Goal: Register for event/course

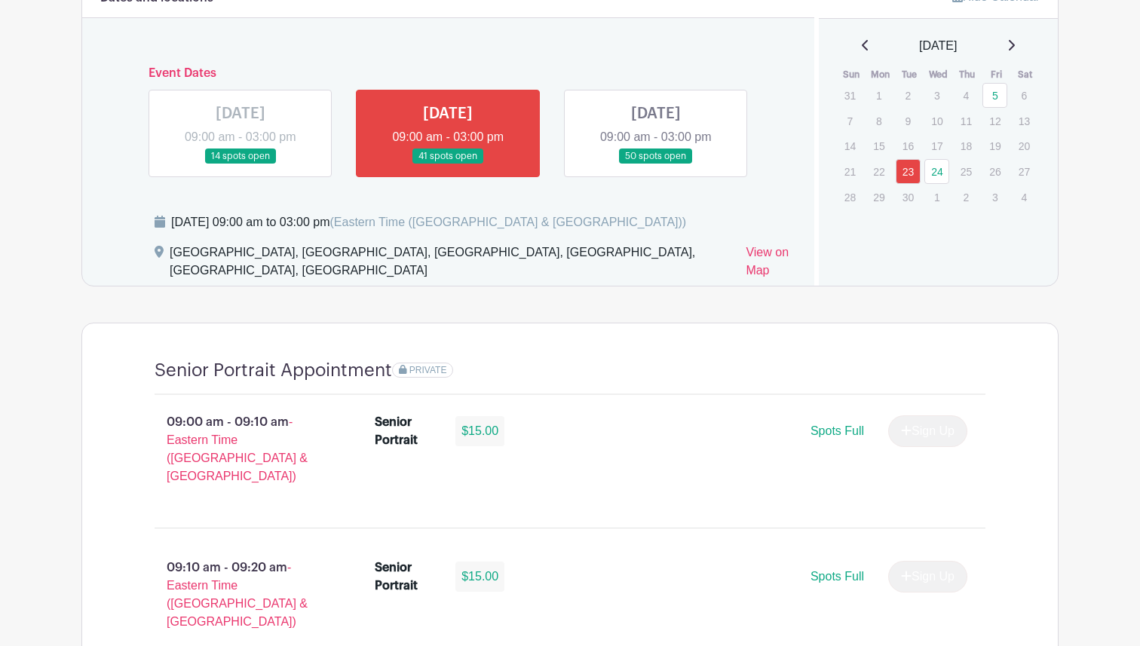
scroll to position [851, 0]
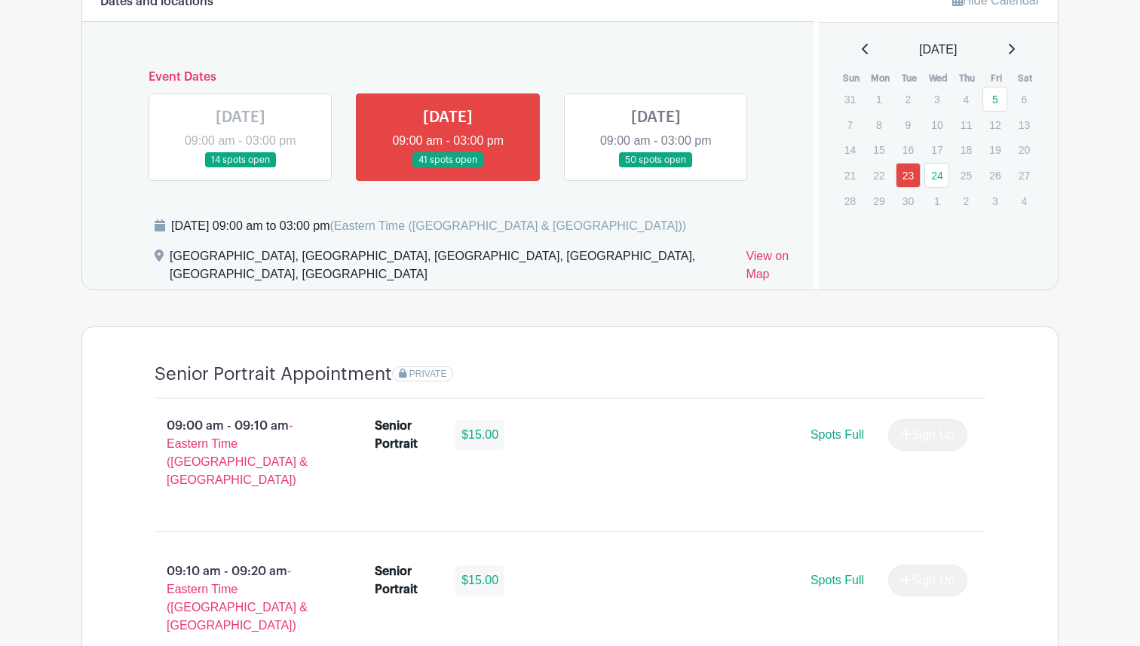
click at [656, 168] on link at bounding box center [656, 168] width 0 height 0
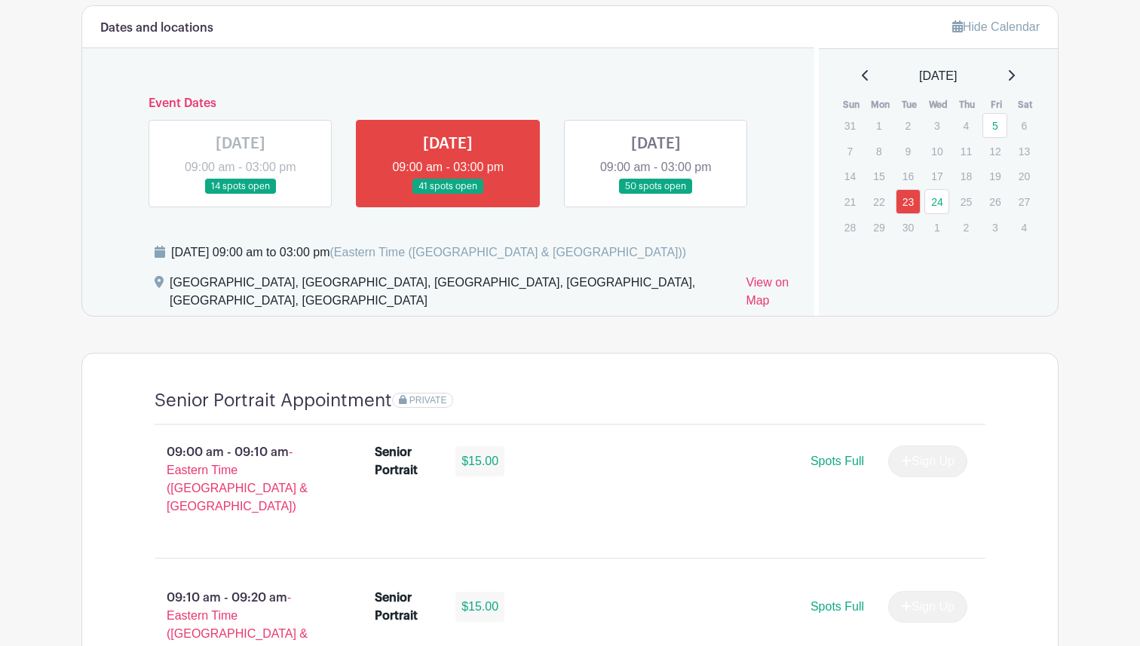
click at [1015, 72] on div "[DATE]" at bounding box center [939, 76] width 204 height 18
click at [1015, 75] on icon at bounding box center [1012, 75] width 6 height 11
click at [1015, 77] on icon at bounding box center [1012, 75] width 6 height 11
click at [862, 78] on icon at bounding box center [866, 75] width 8 height 12
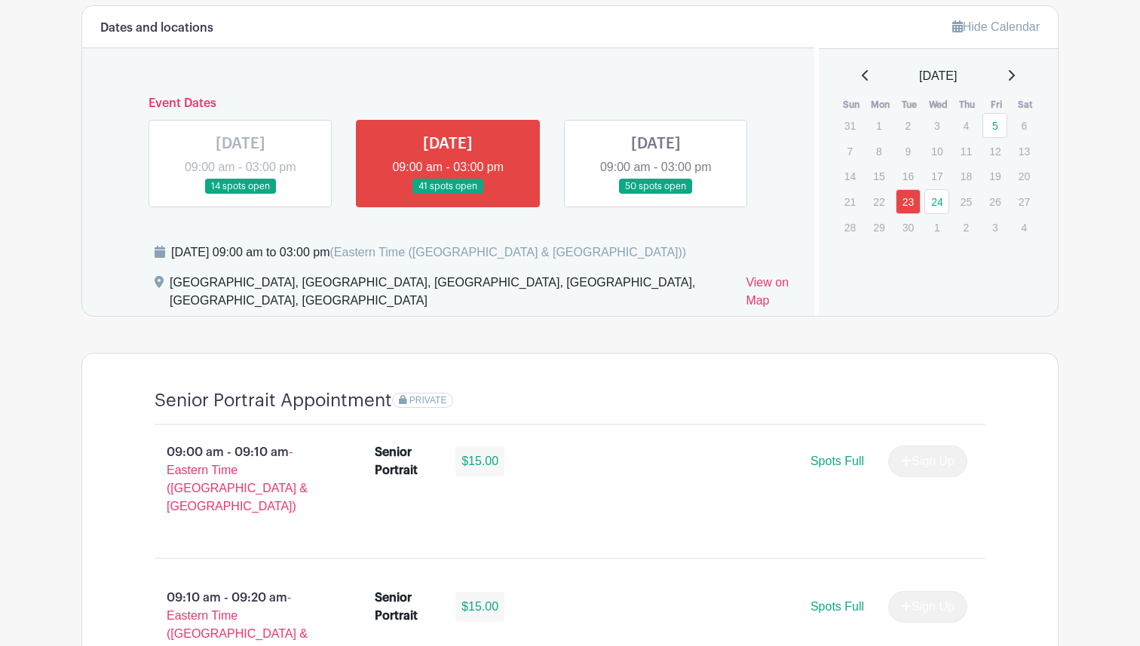
click at [862, 78] on icon at bounding box center [866, 75] width 8 height 12
click at [1015, 75] on icon at bounding box center [1012, 75] width 6 height 11
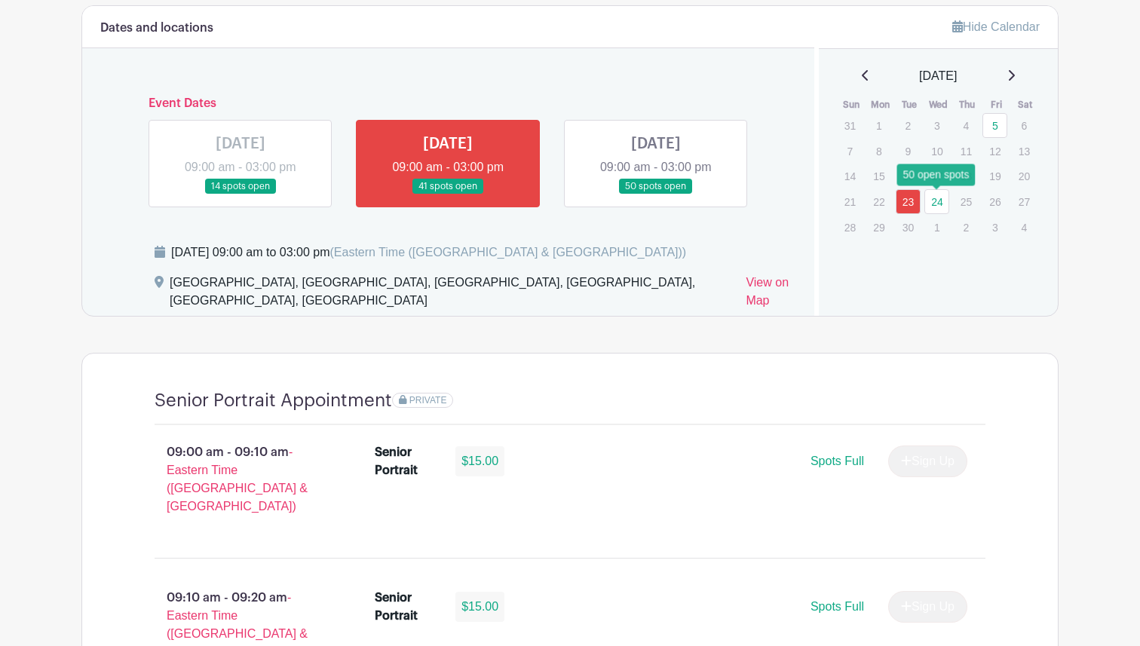
click at [935, 207] on link "24" at bounding box center [936, 201] width 25 height 25
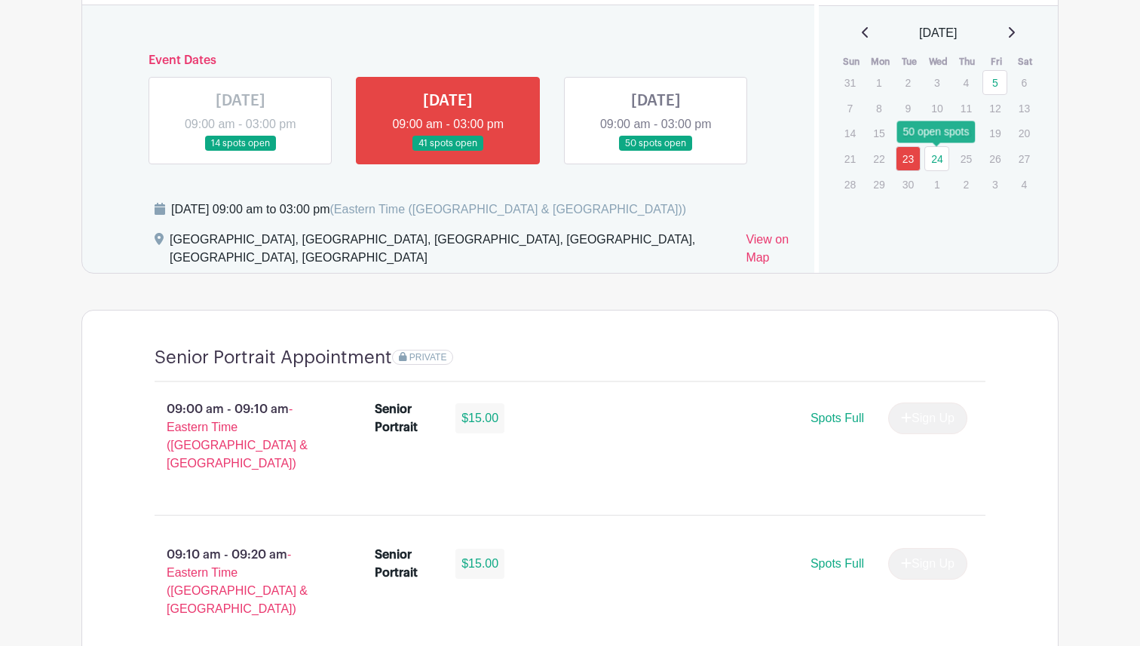
scroll to position [868, 0]
click at [656, 151] on link at bounding box center [656, 151] width 0 height 0
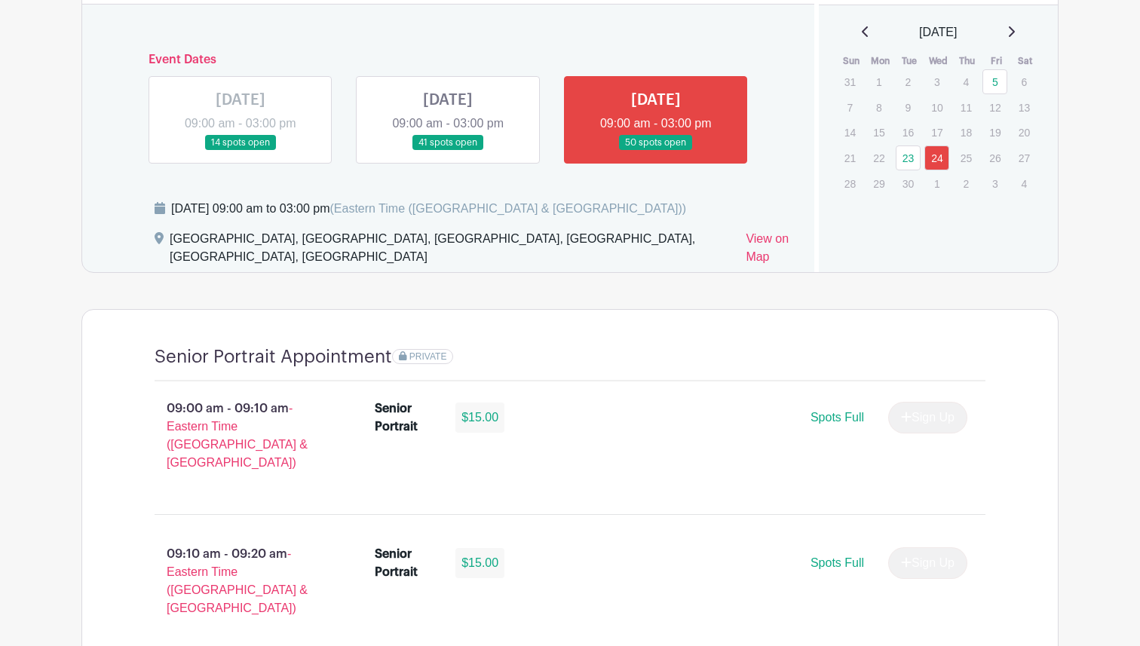
click at [1015, 34] on icon at bounding box center [1012, 31] width 6 height 11
click at [1024, 35] on div "[DATE]" at bounding box center [939, 32] width 204 height 18
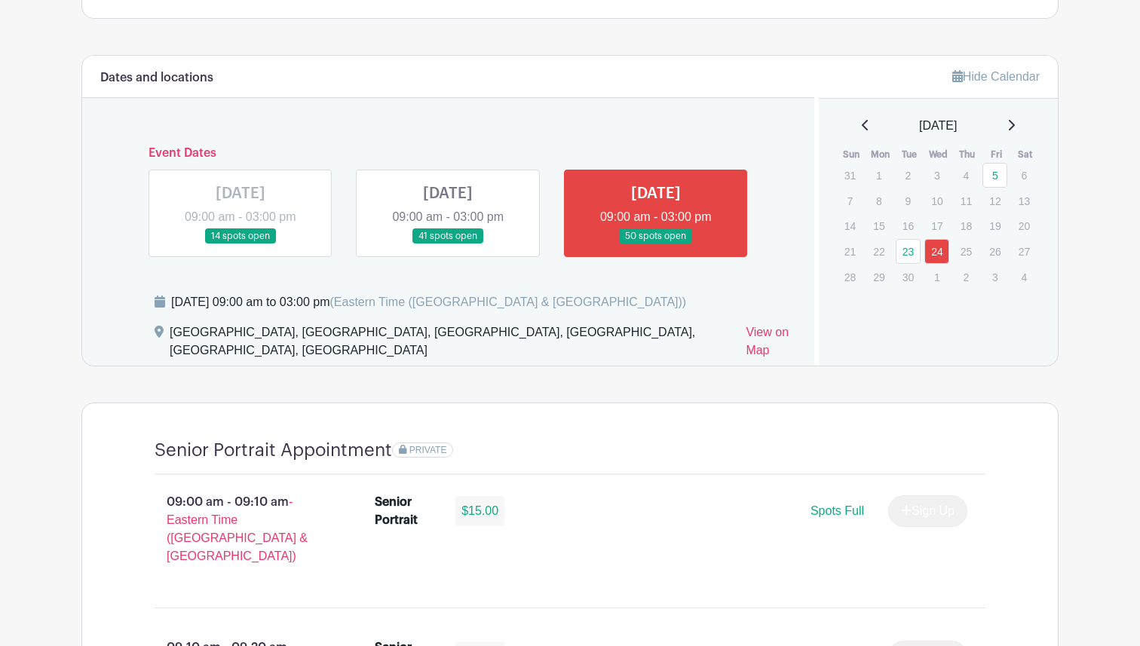
scroll to position [771, 0]
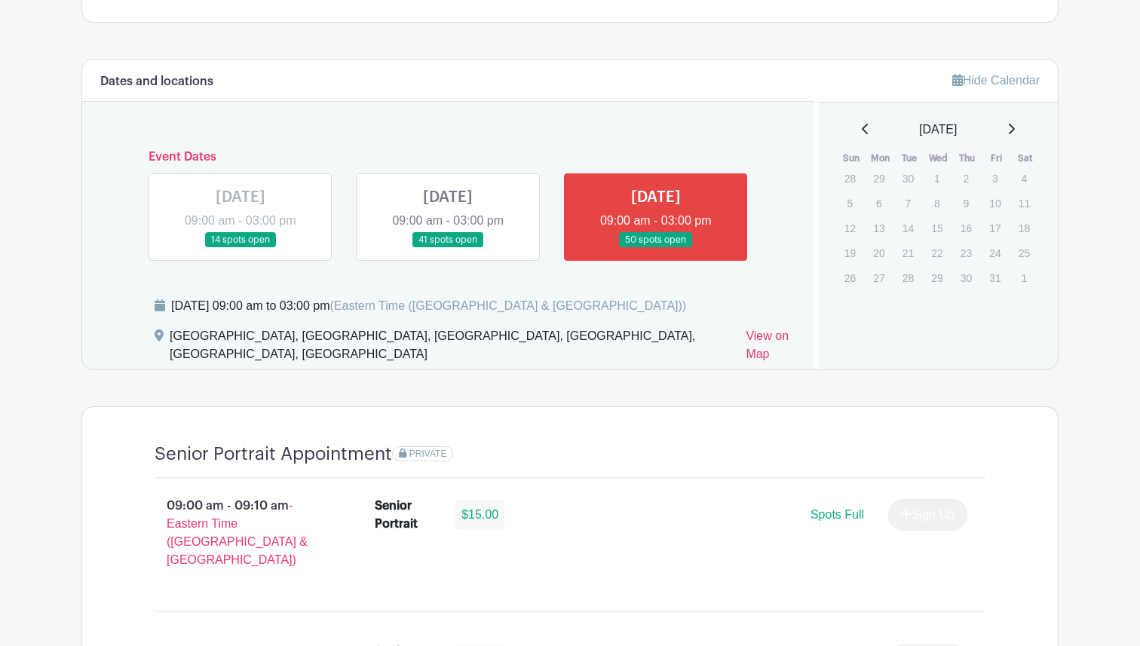
click at [862, 131] on icon at bounding box center [866, 129] width 8 height 12
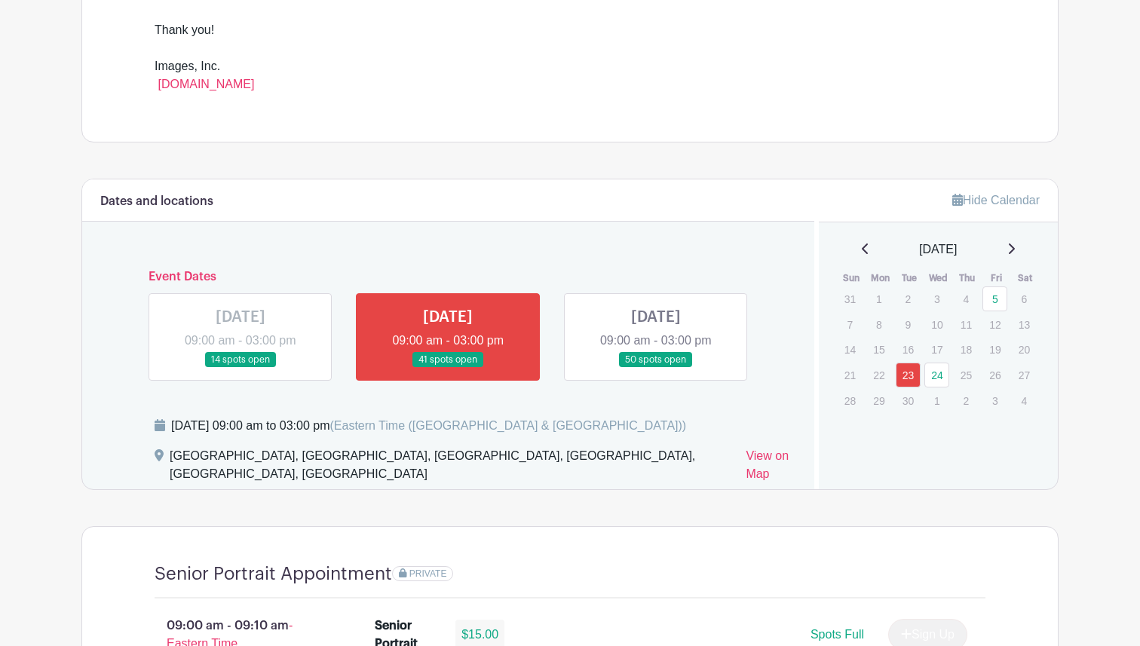
scroll to position [658, 0]
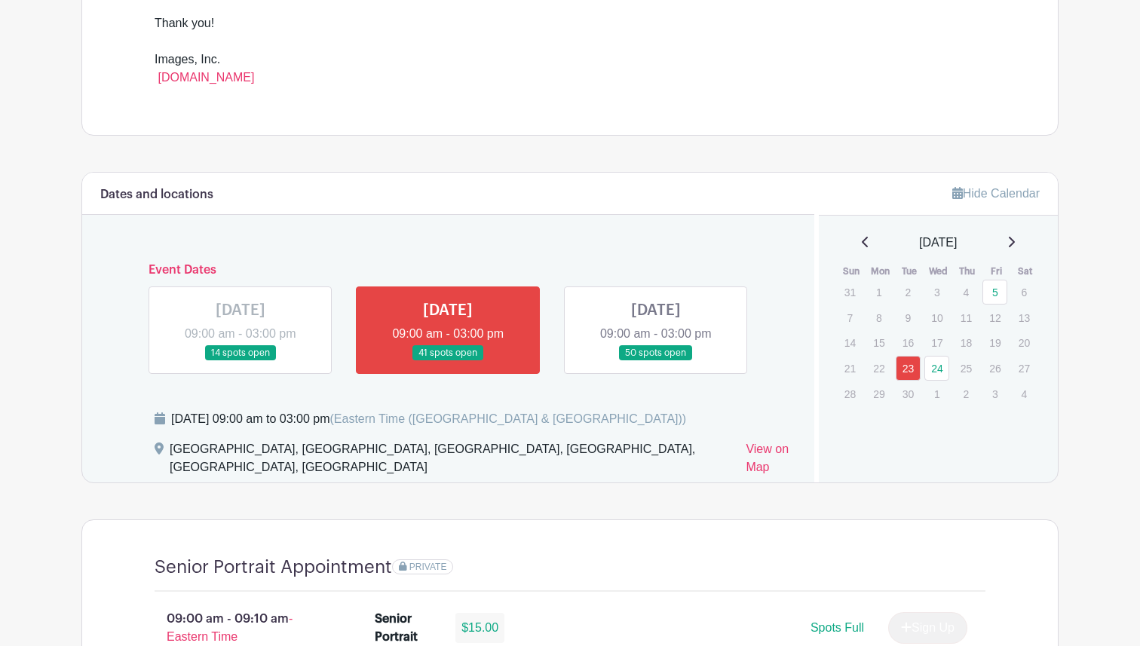
click at [656, 361] on link at bounding box center [656, 361] width 0 height 0
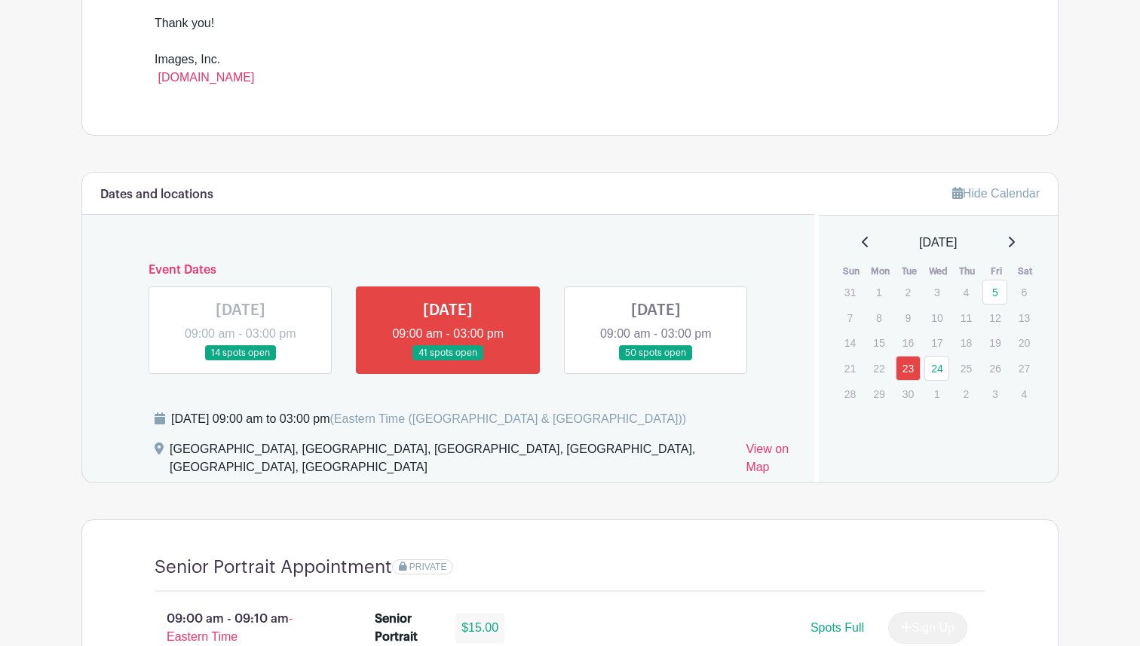
click at [656, 361] on link at bounding box center [656, 361] width 0 height 0
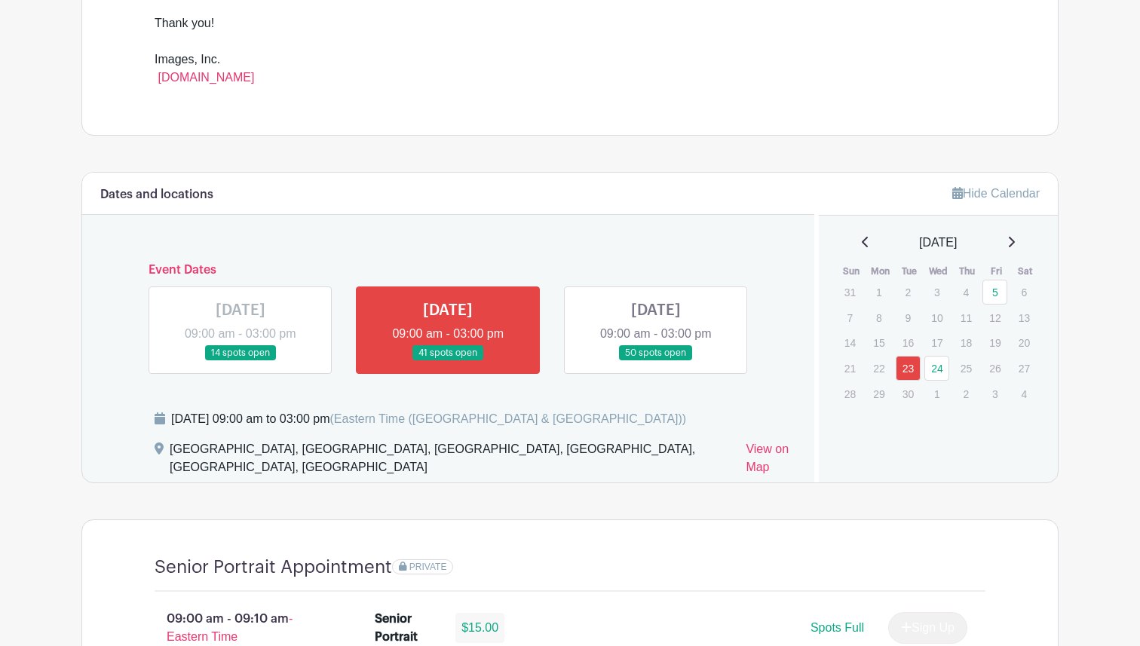
click at [656, 361] on link at bounding box center [656, 361] width 0 height 0
click at [933, 366] on link "24" at bounding box center [936, 368] width 25 height 25
click at [936, 371] on link "24" at bounding box center [936, 368] width 25 height 25
click at [656, 361] on link at bounding box center [656, 361] width 0 height 0
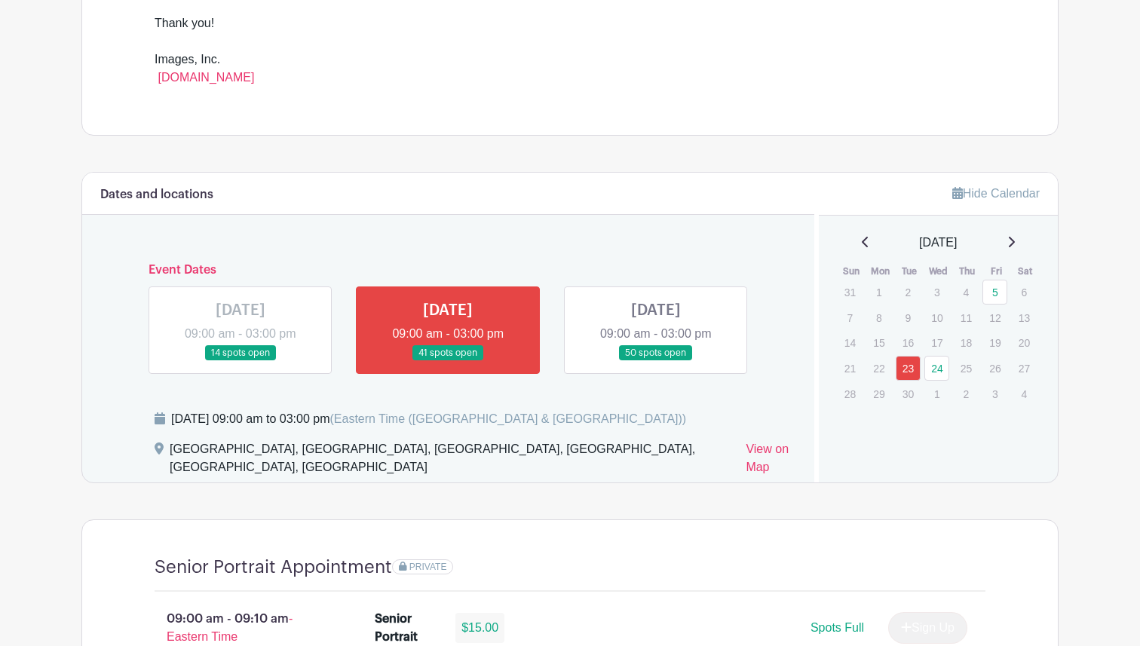
click at [656, 361] on link at bounding box center [656, 361] width 0 height 0
click at [935, 376] on link "24" at bounding box center [936, 368] width 25 height 25
click at [656, 361] on link at bounding box center [656, 361] width 0 height 0
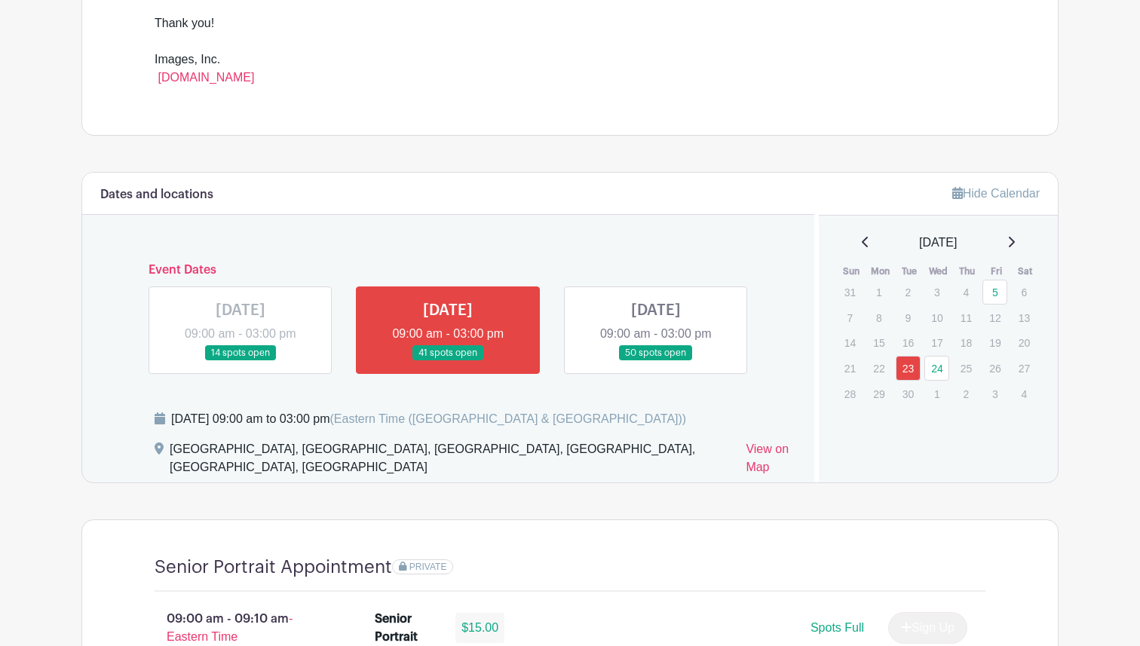
click at [656, 361] on link at bounding box center [656, 361] width 0 height 0
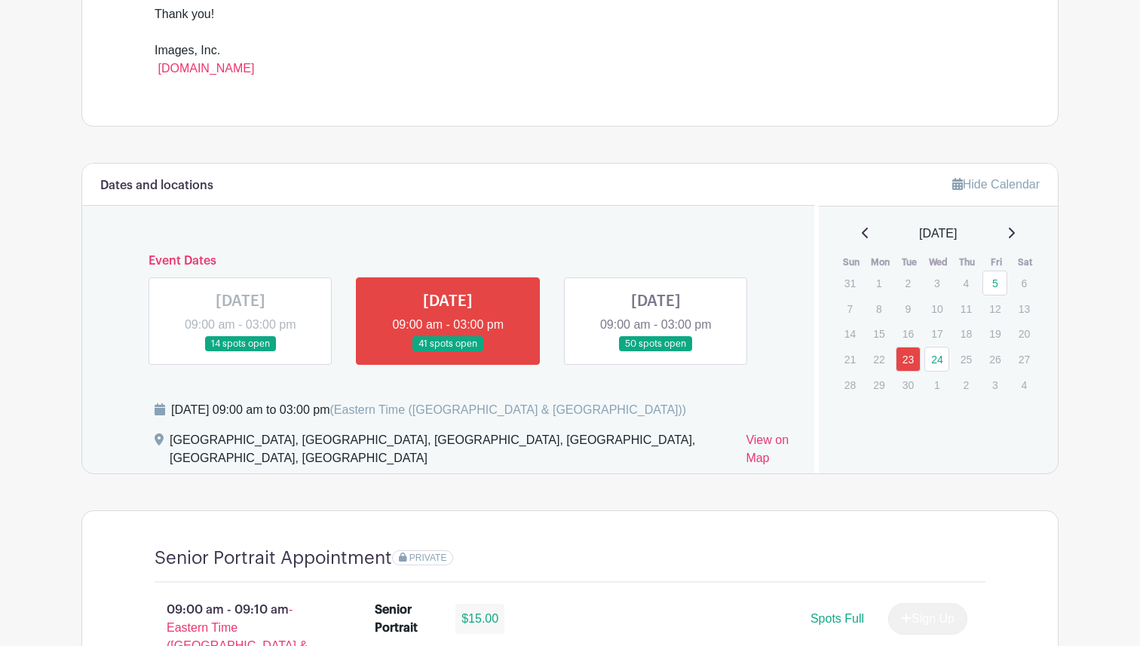
click at [656, 352] on link at bounding box center [656, 352] width 0 height 0
click at [929, 363] on link "24" at bounding box center [936, 359] width 25 height 25
click at [656, 352] on link at bounding box center [656, 352] width 0 height 0
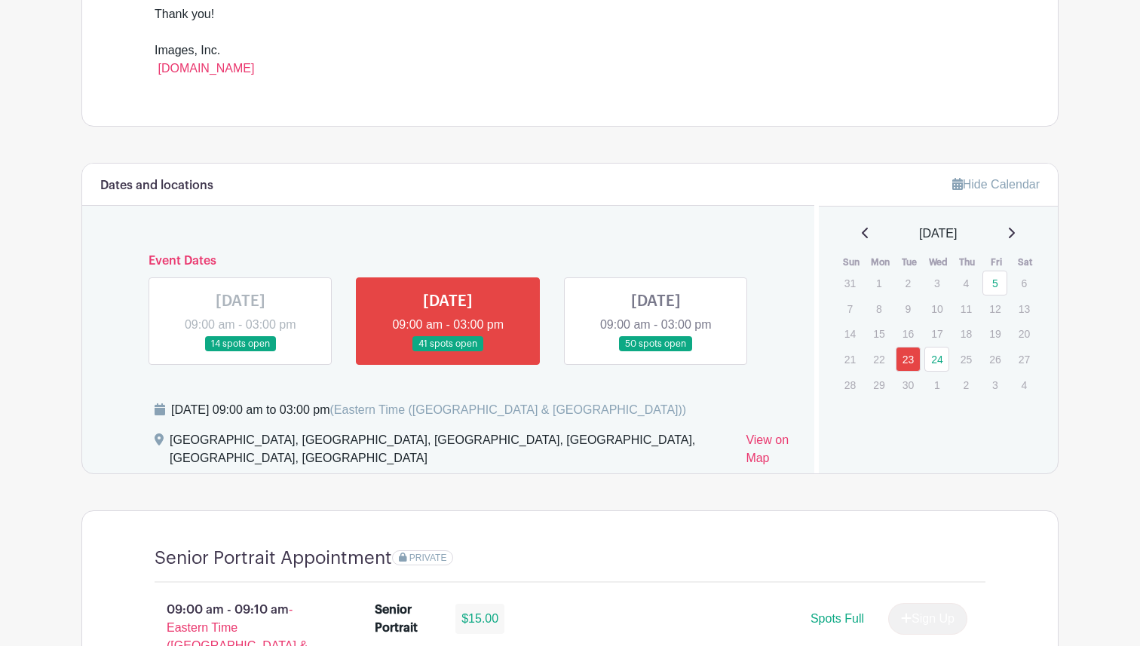
click at [656, 352] on link at bounding box center [656, 352] width 0 height 0
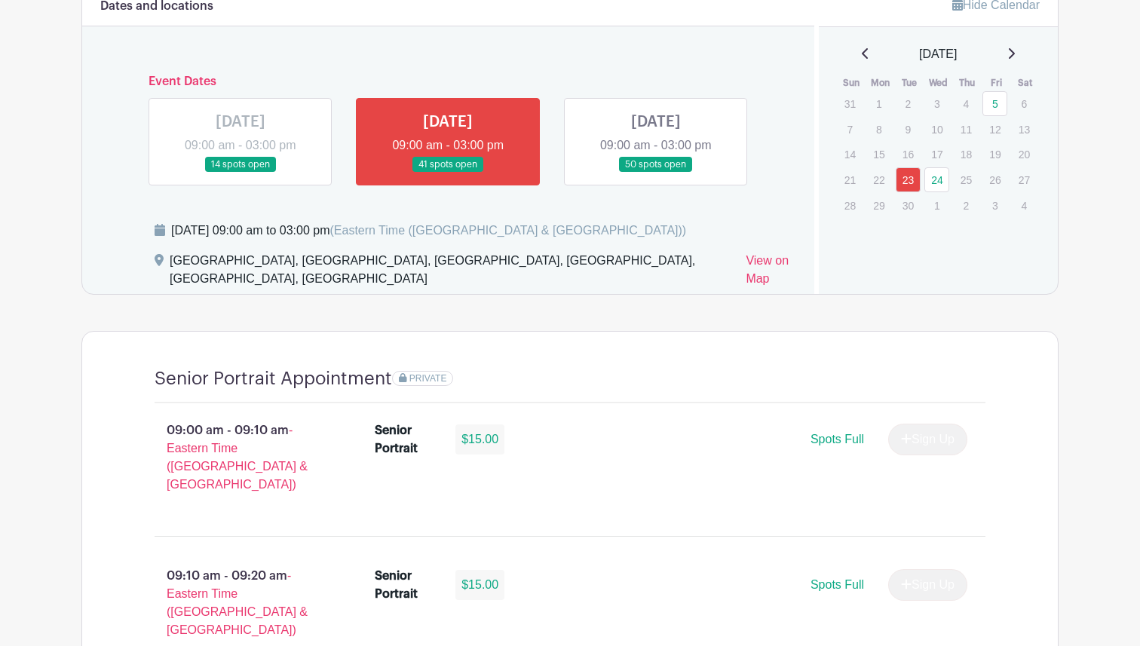
scroll to position [844, 0]
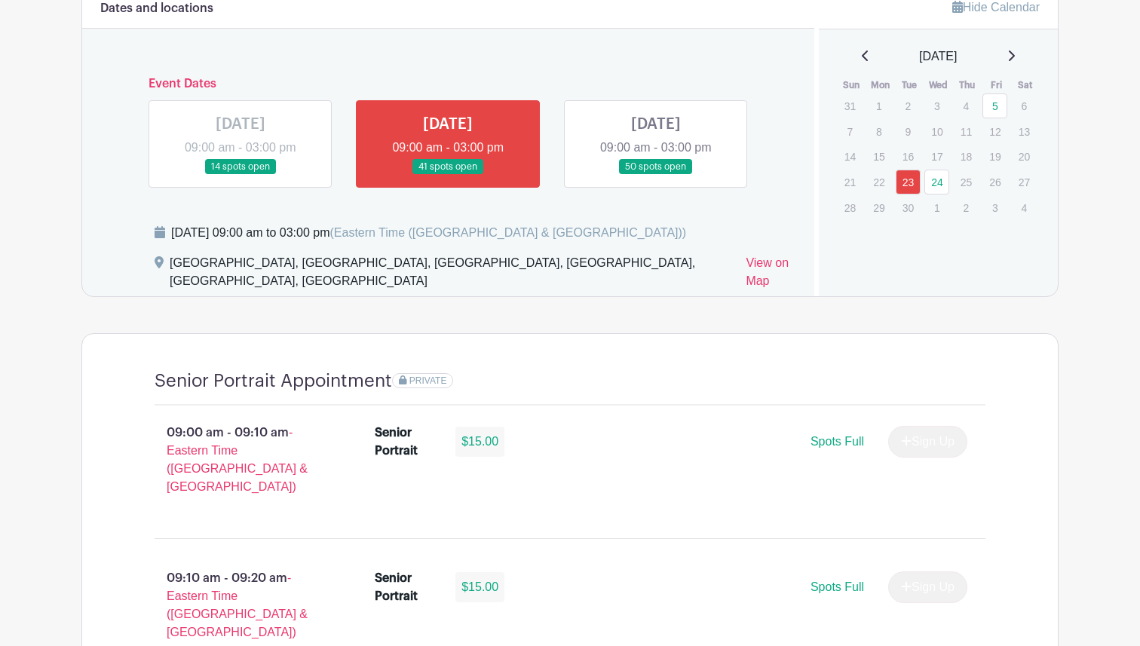
click at [656, 175] on link at bounding box center [656, 175] width 0 height 0
click at [932, 182] on link "24" at bounding box center [936, 182] width 25 height 25
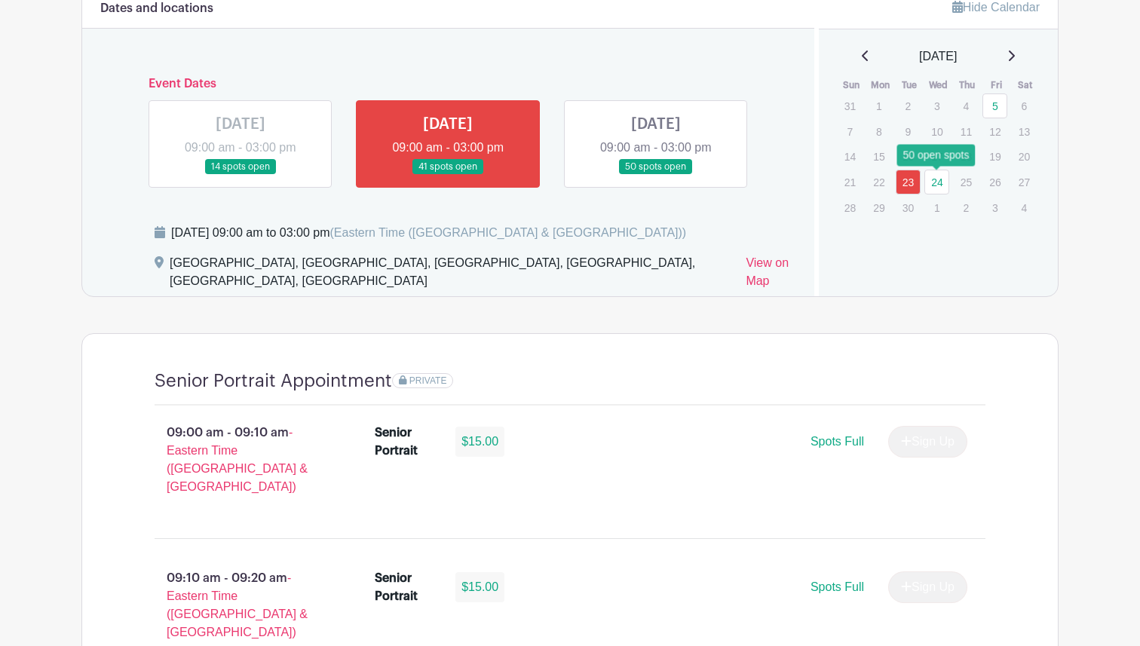
click at [932, 182] on link "24" at bounding box center [936, 182] width 25 height 25
click at [656, 175] on link at bounding box center [656, 175] width 0 height 0
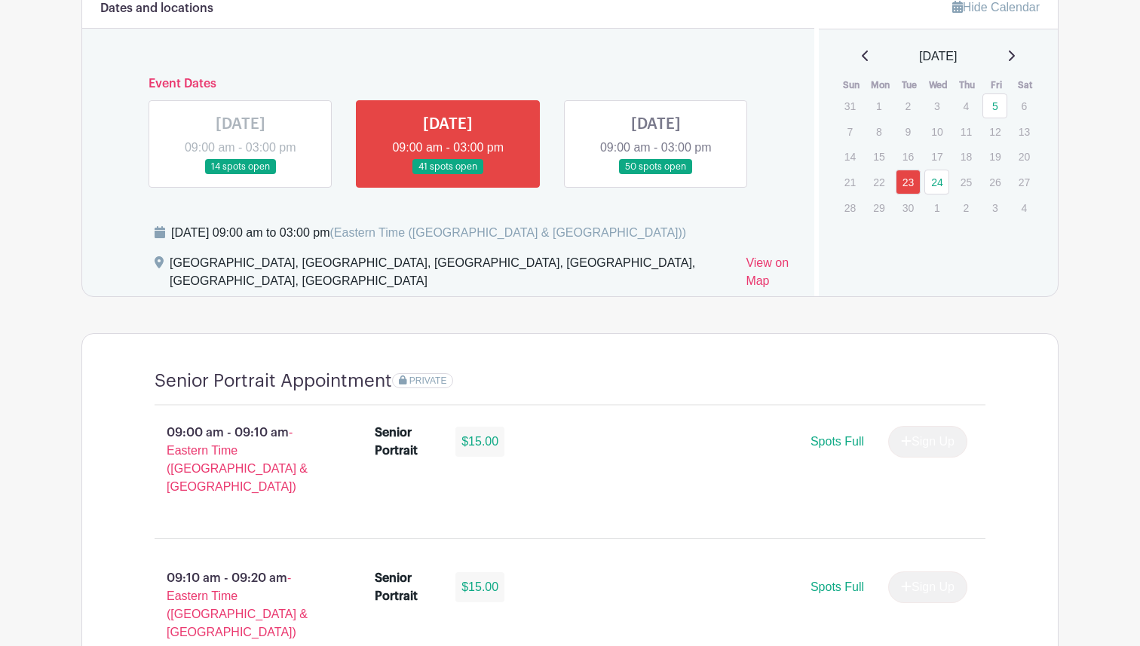
click at [656, 175] on link at bounding box center [656, 175] width 0 height 0
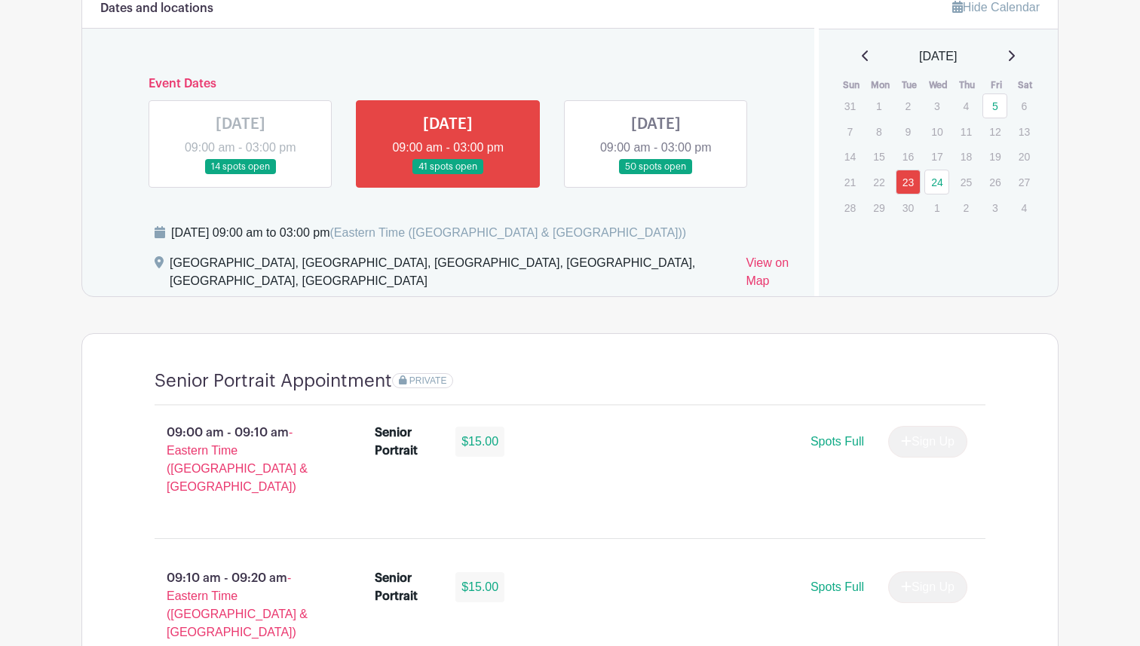
click at [656, 175] on link at bounding box center [656, 175] width 0 height 0
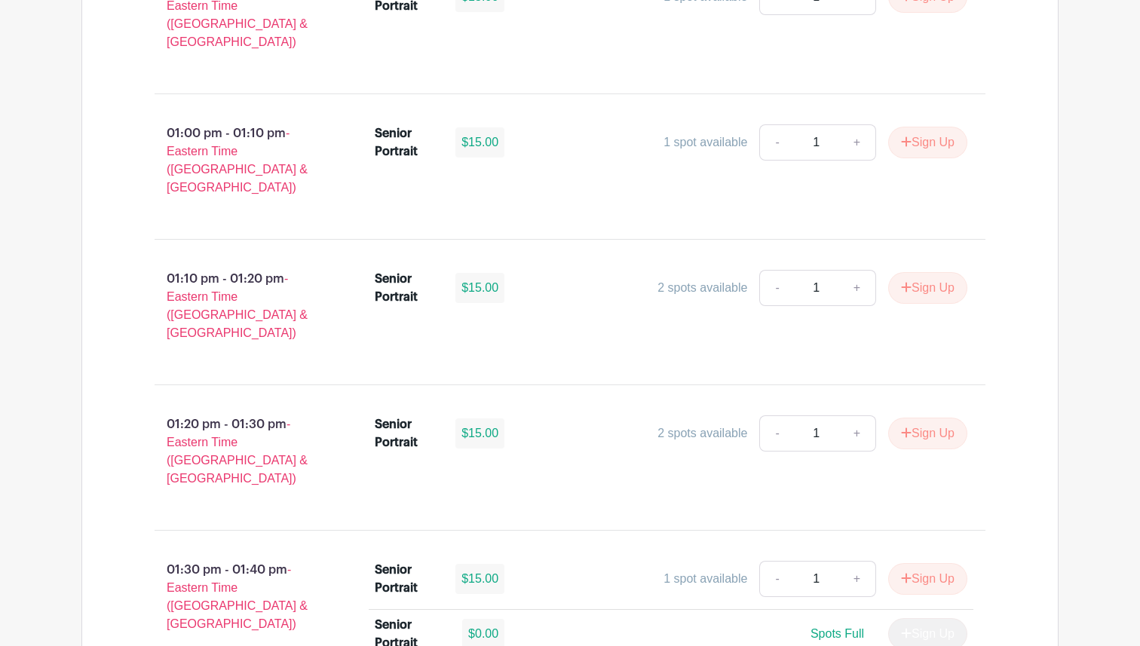
scroll to position [4665, 0]
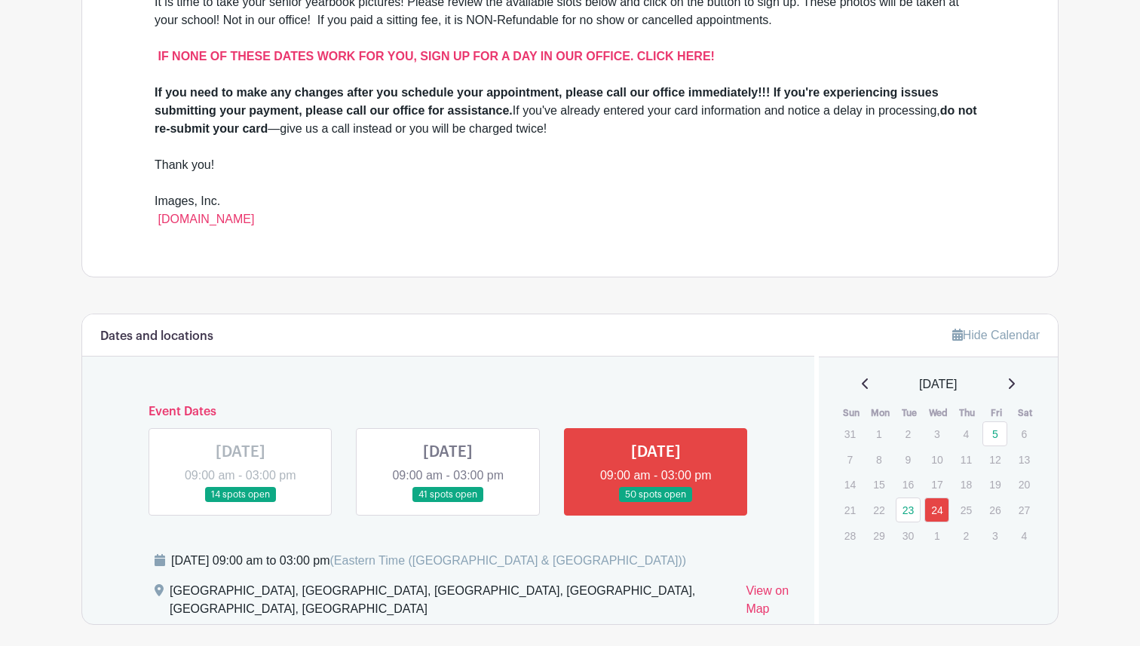
scroll to position [522, 0]
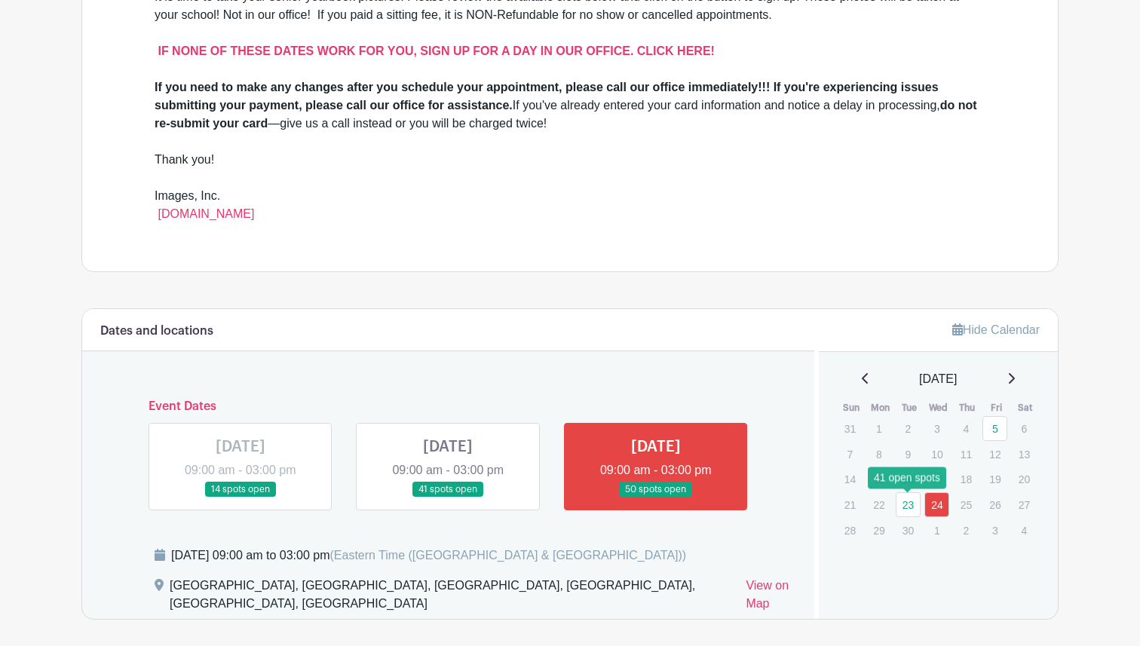
click at [911, 506] on link "23" at bounding box center [908, 504] width 25 height 25
click at [907, 512] on link "23" at bounding box center [908, 504] width 25 height 25
click at [448, 498] on link at bounding box center [448, 498] width 0 height 0
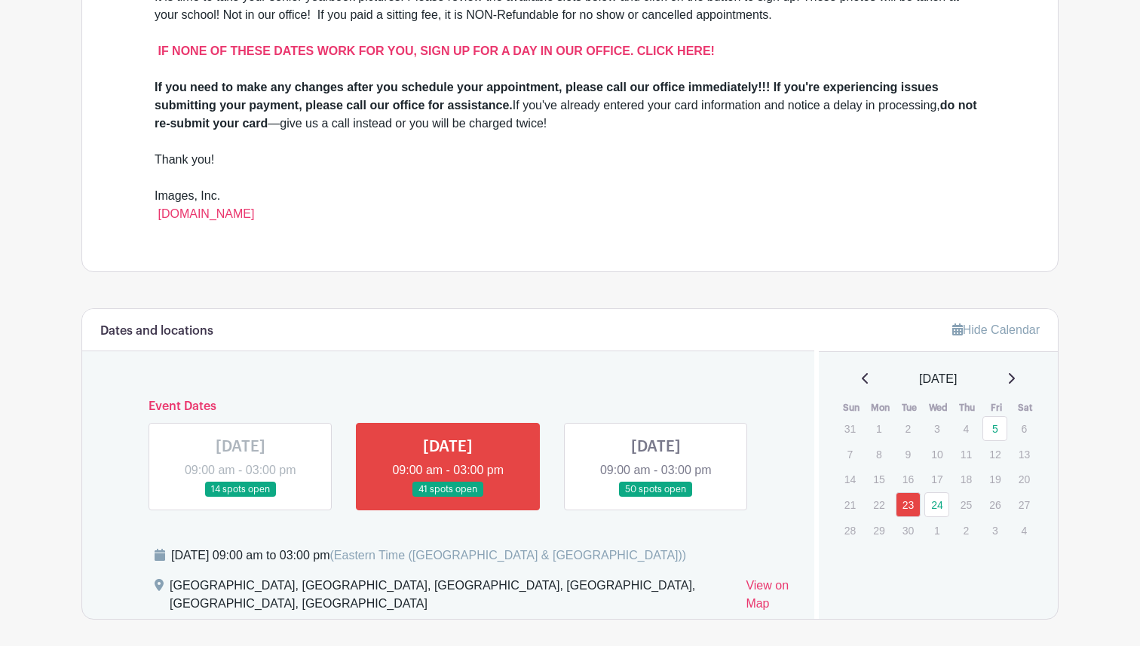
click at [448, 498] on link at bounding box center [448, 498] width 0 height 0
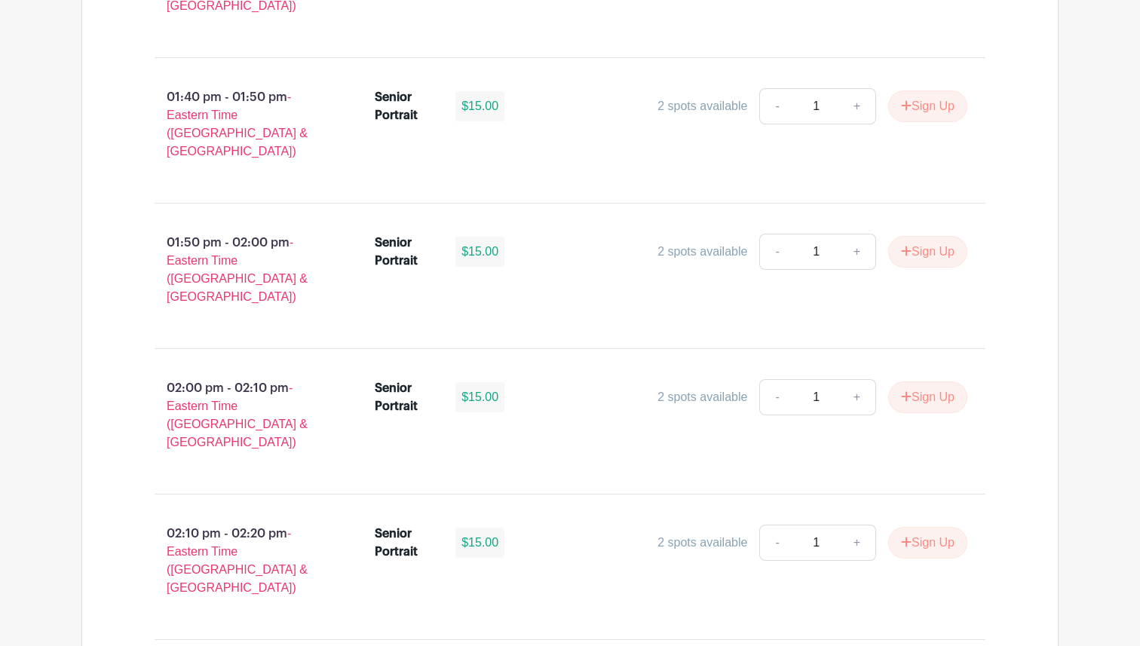
scroll to position [5304, 0]
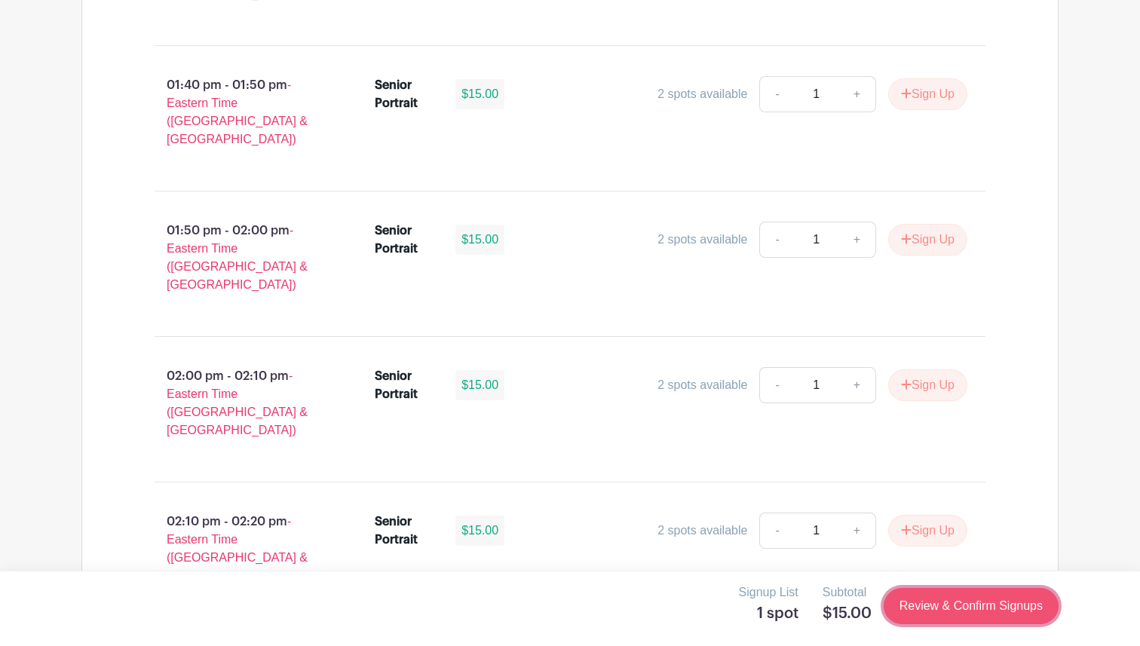
click at [958, 608] on link "Review & Confirm Signups" at bounding box center [970, 606] width 175 height 36
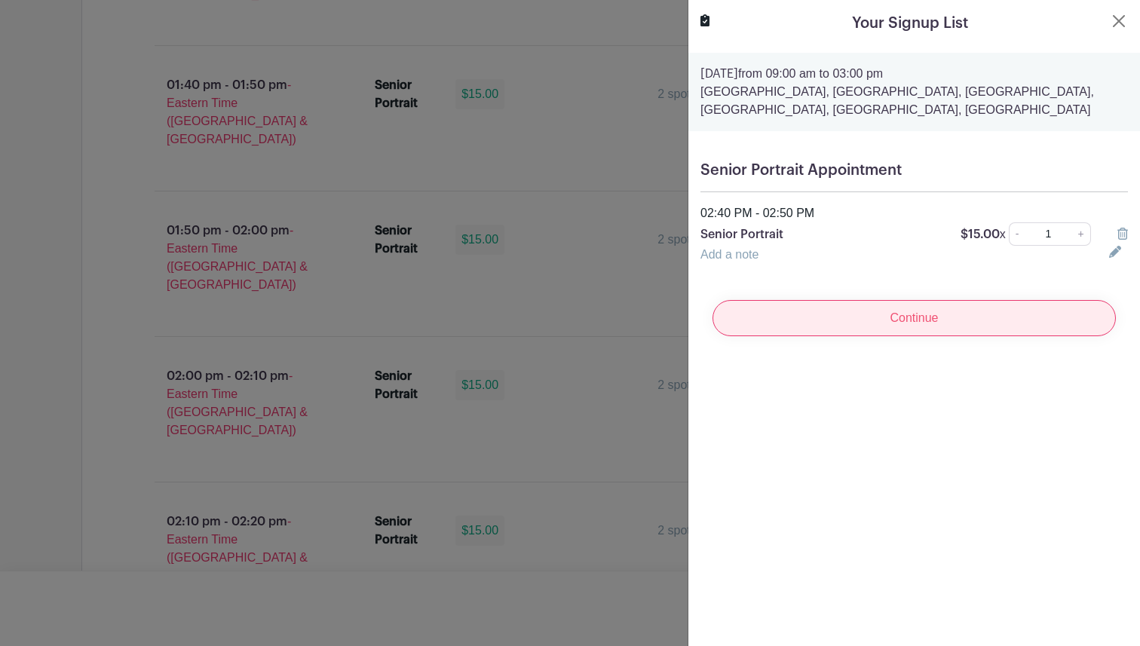
click at [883, 322] on input "Continue" at bounding box center [913, 318] width 403 height 36
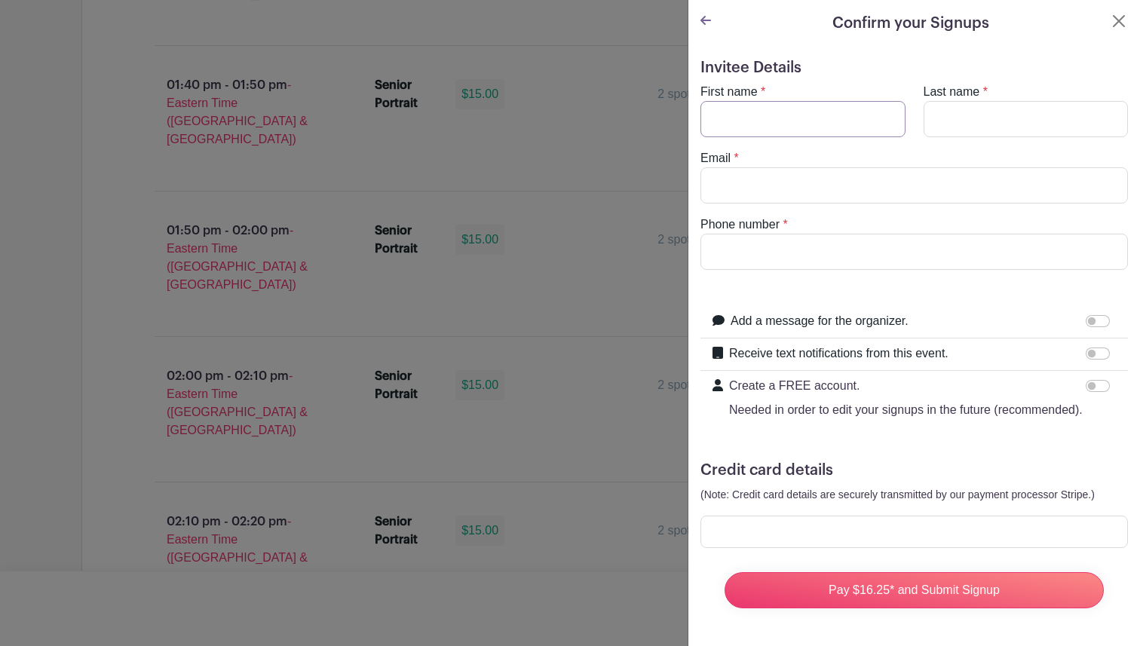
click at [850, 109] on input "First name" at bounding box center [802, 119] width 205 height 36
type input "Trinity"
type input "Orozco"
type input "trinity282008@gmail.com"
type input "5703696347"
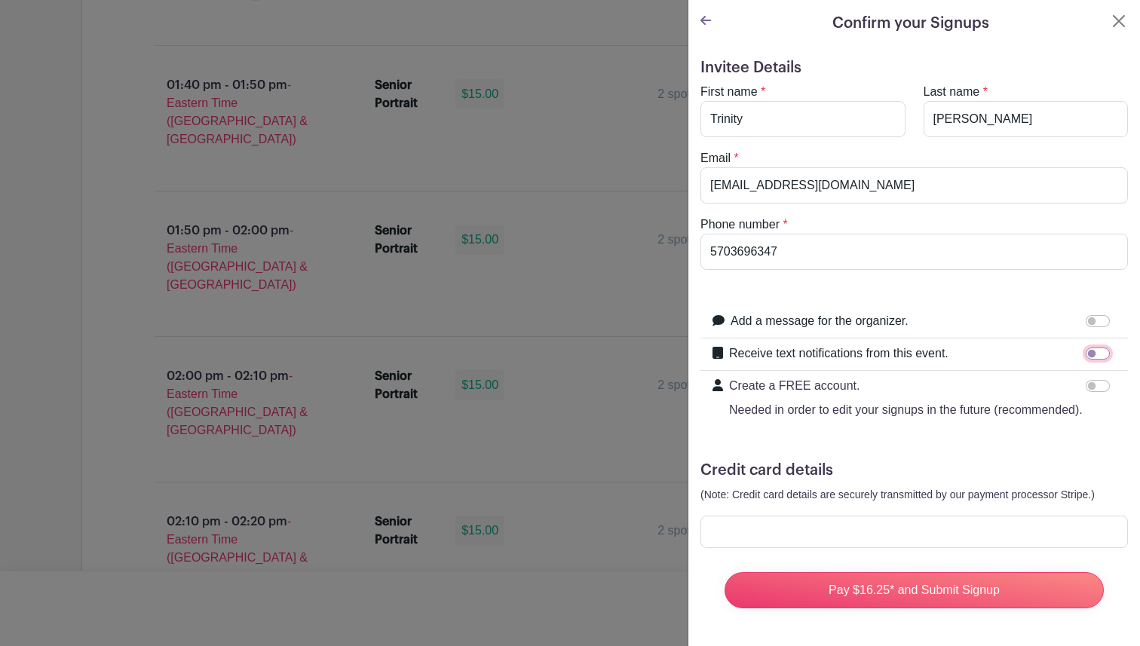
click at [1095, 351] on input "Receive text notifications from this event." at bounding box center [1097, 354] width 24 height 12
checkbox input "true"
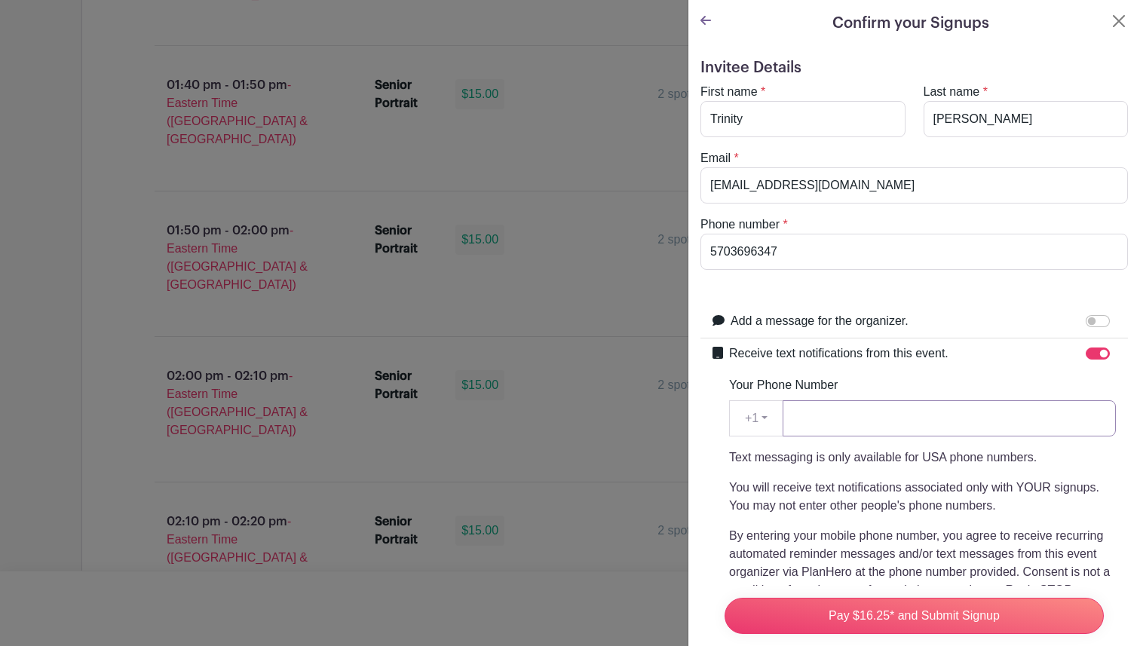
click at [862, 430] on input "Your Phone Number" at bounding box center [948, 418] width 333 height 36
type input "5703696347"
click at [1099, 319] on input "Add a message for the organizer." at bounding box center [1097, 321] width 24 height 12
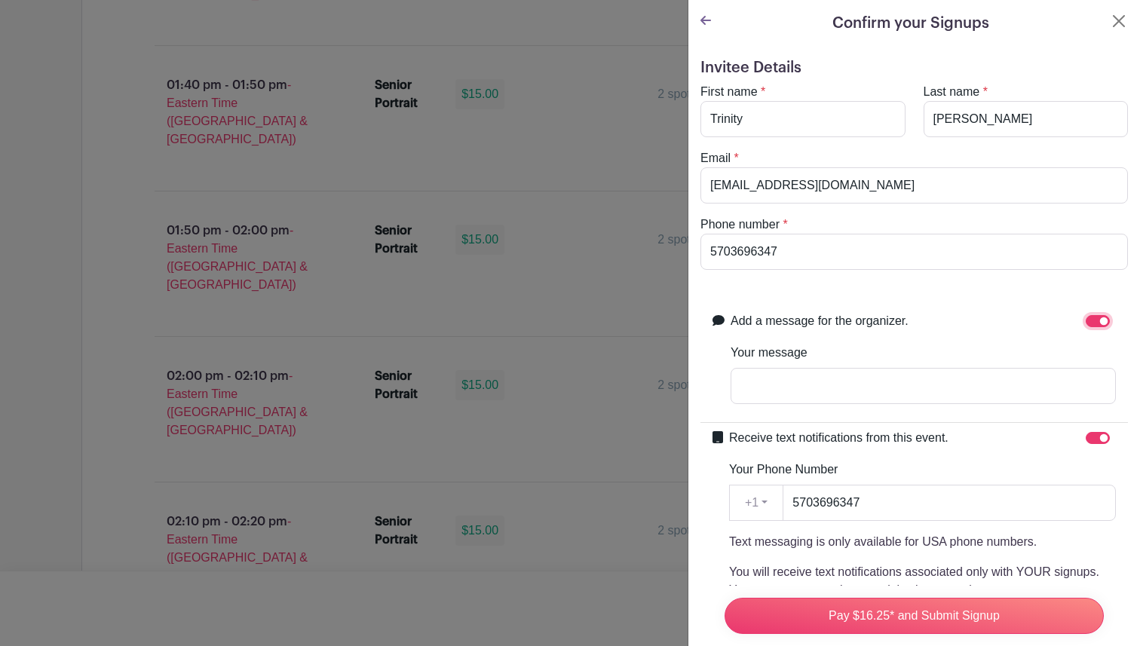
click at [1096, 323] on input "Add a message for the organizer." at bounding box center [1097, 321] width 24 height 12
checkbox input "false"
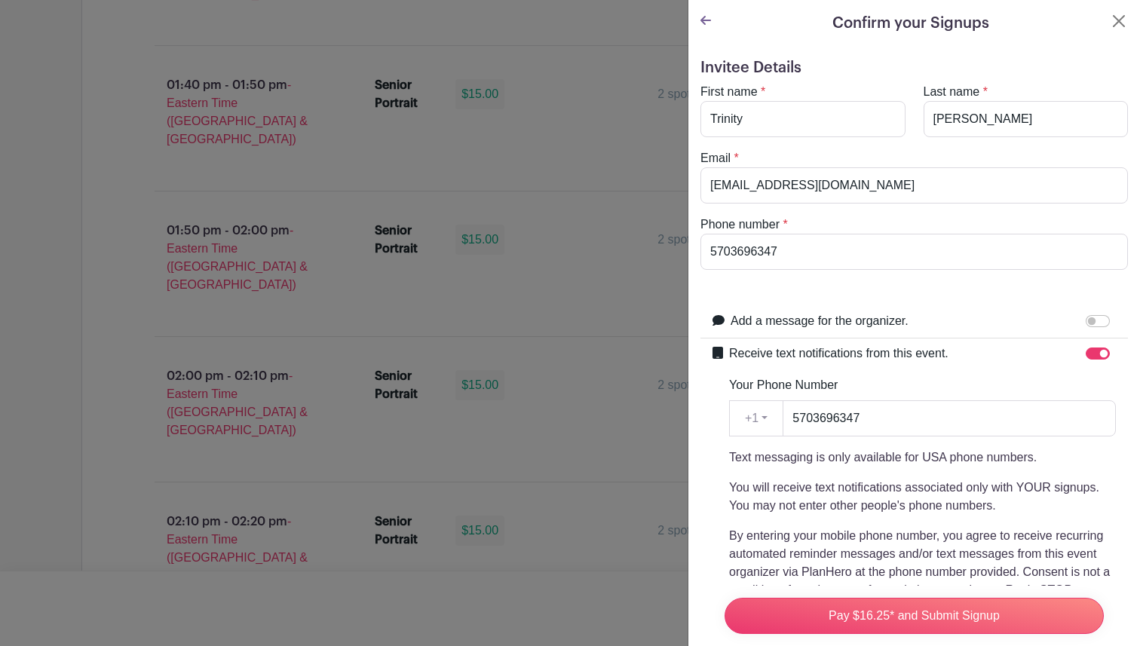
scroll to position [282, 0]
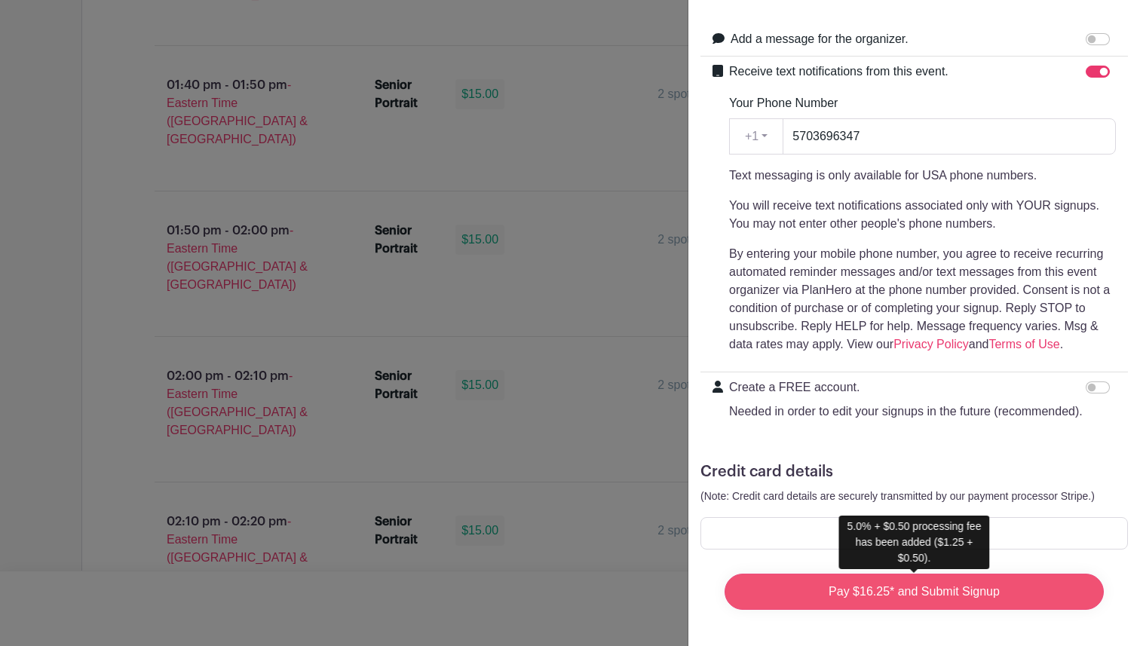
click at [866, 595] on input "Pay $16.25* and Submit Signup" at bounding box center [913, 592] width 379 height 36
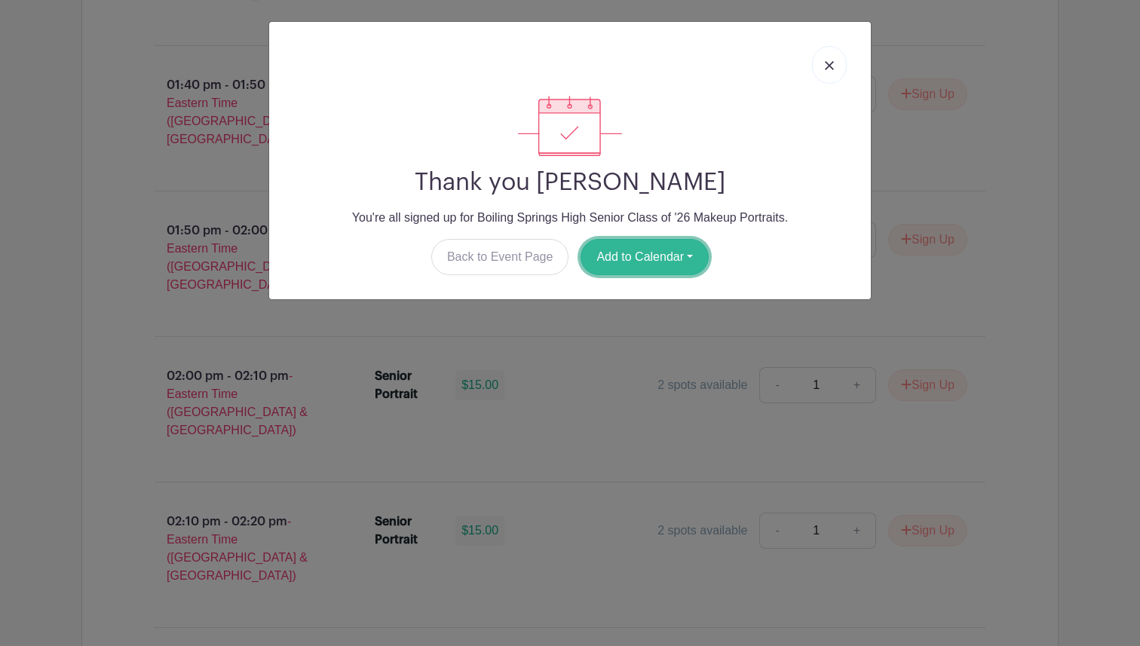
click at [659, 262] on button "Add to Calendar" at bounding box center [644, 257] width 128 height 36
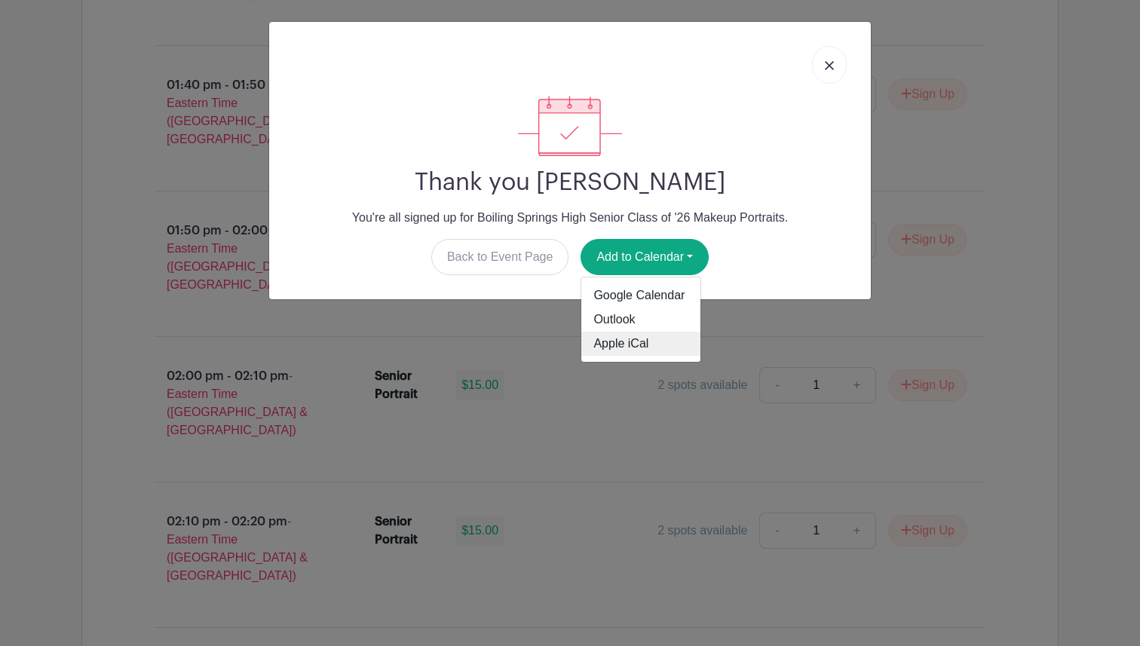
click at [644, 345] on link "Apple iCal" at bounding box center [640, 344] width 119 height 24
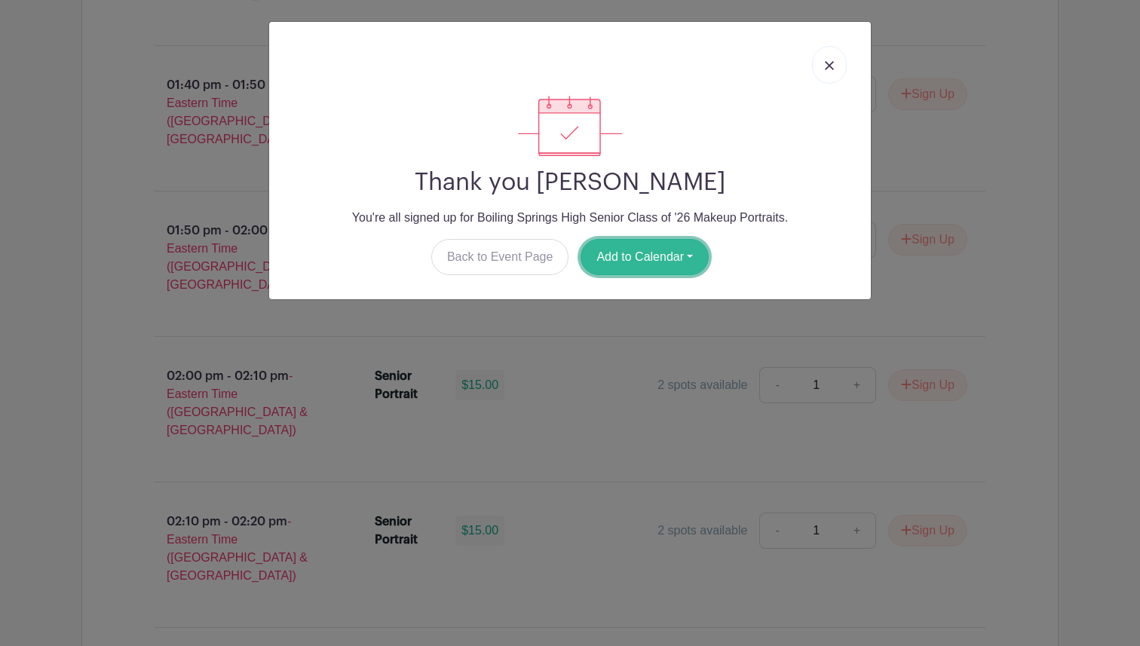
click at [637, 257] on button "Add to Calendar" at bounding box center [644, 257] width 128 height 36
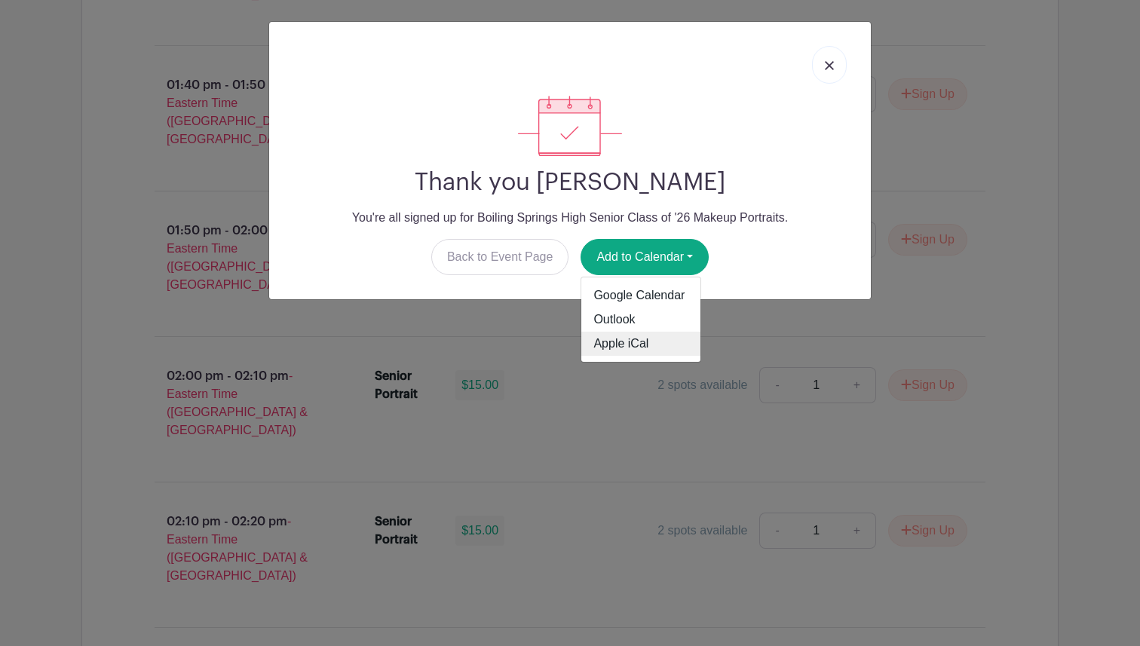
click at [629, 347] on link "Apple iCal" at bounding box center [640, 344] width 119 height 24
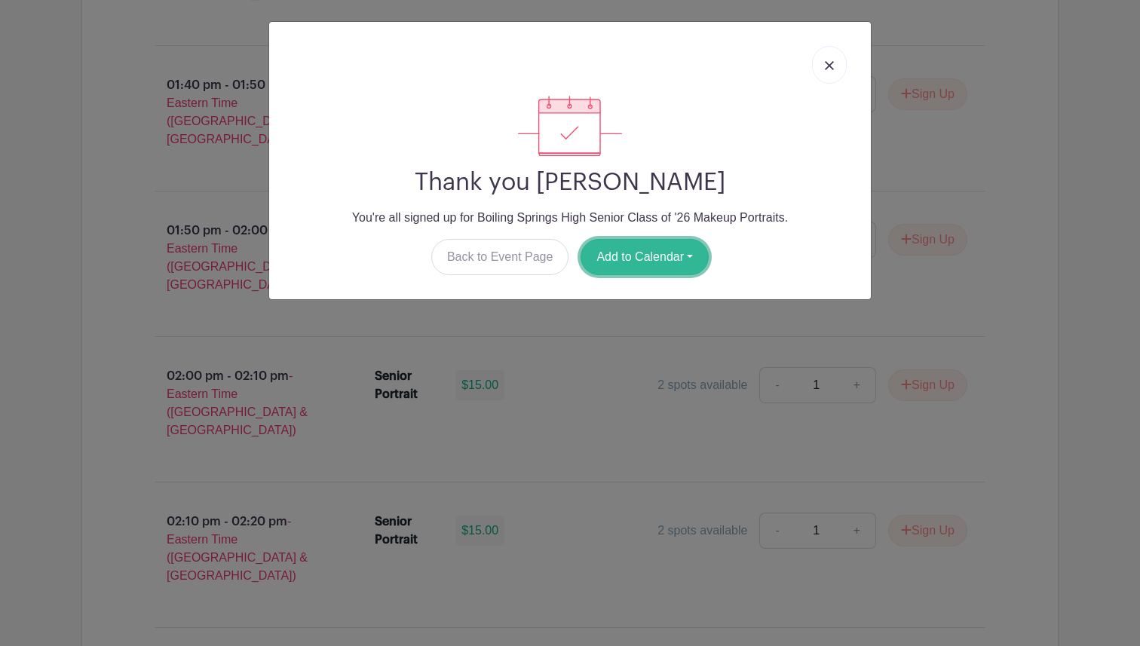
click at [650, 252] on button "Add to Calendar" at bounding box center [644, 257] width 128 height 36
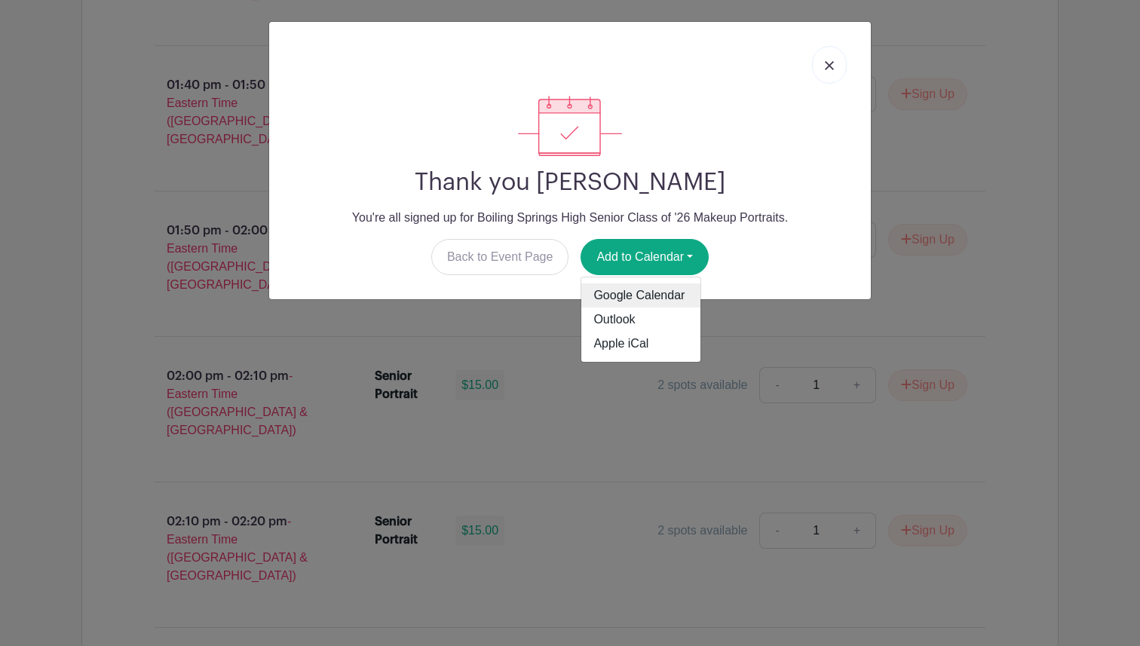
click at [649, 295] on link "Google Calendar" at bounding box center [640, 295] width 119 height 24
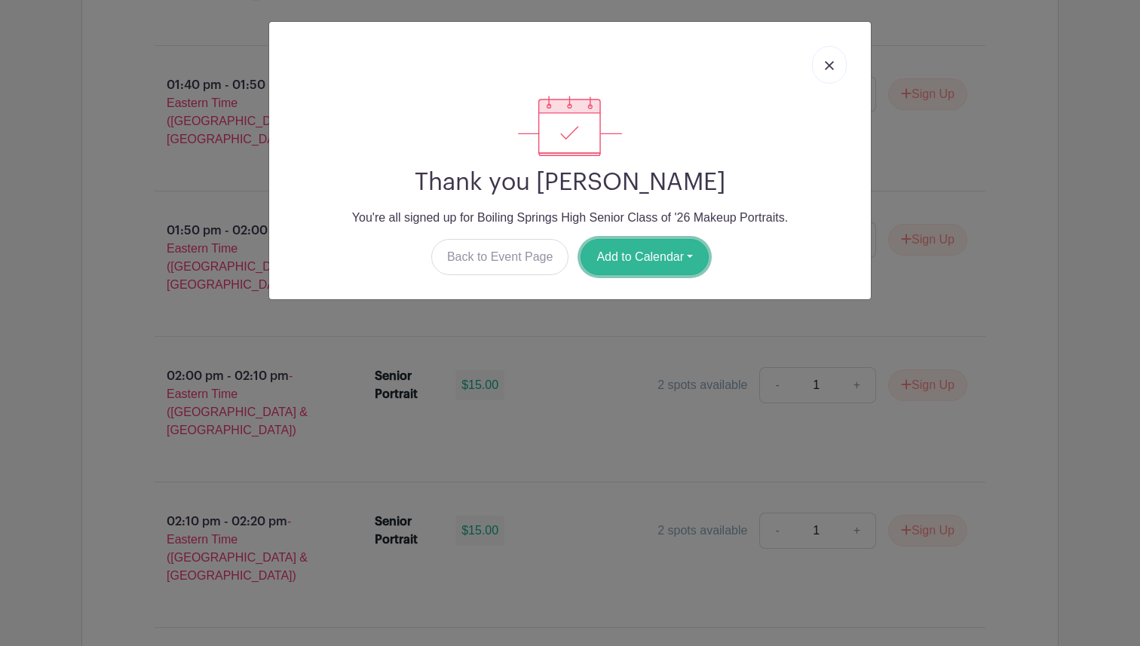
click at [650, 254] on button "Add to Calendar" at bounding box center [644, 257] width 128 height 36
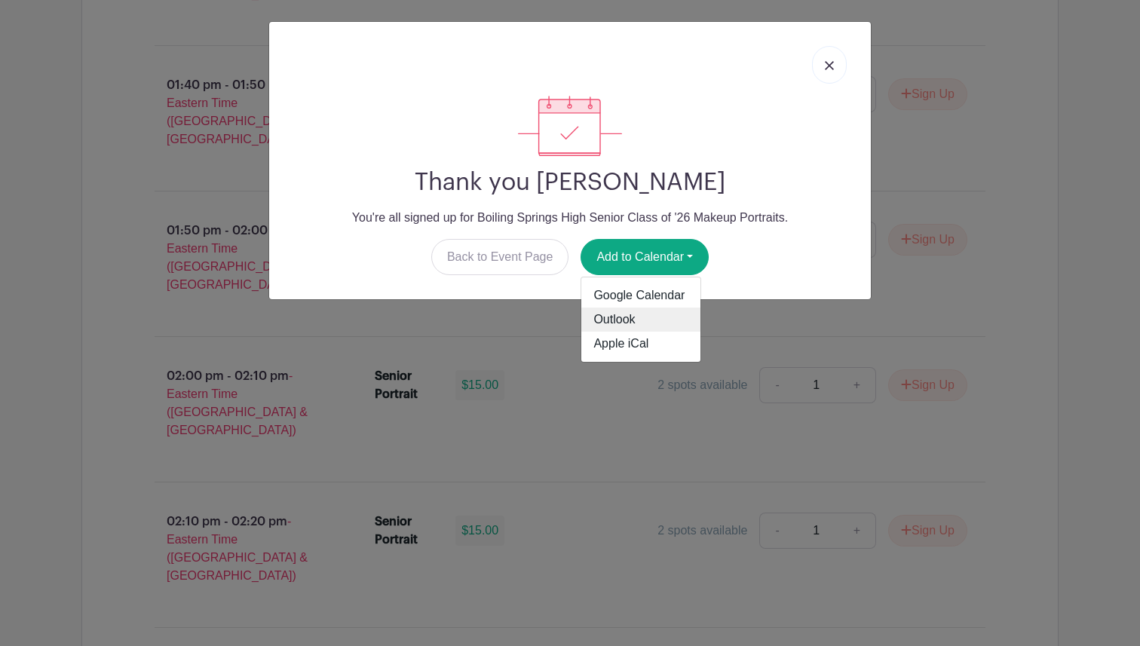
click at [635, 320] on link "Outlook" at bounding box center [640, 320] width 119 height 24
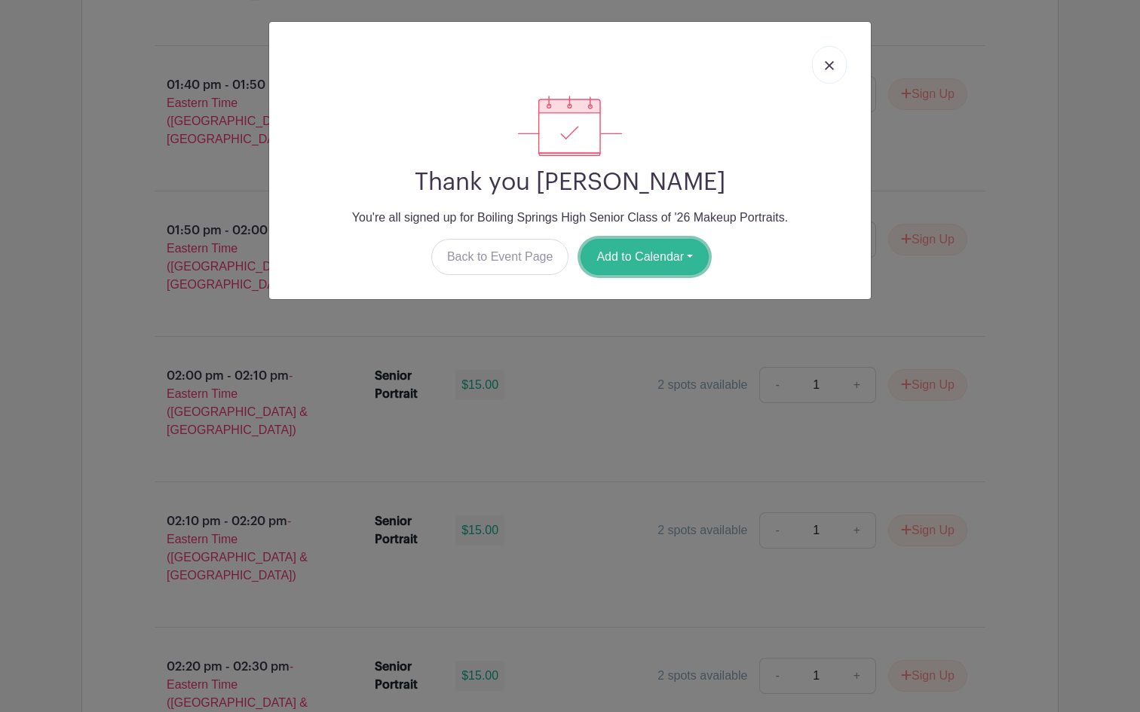
click at [649, 262] on button "Add to Calendar" at bounding box center [644, 257] width 128 height 36
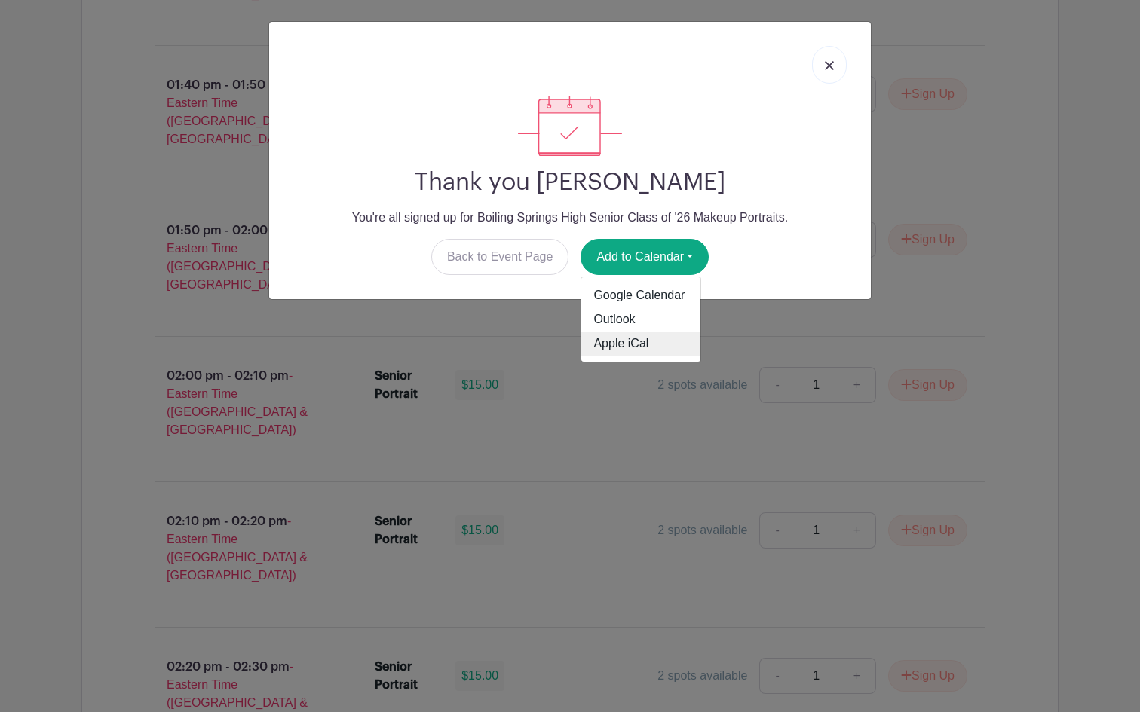
click at [635, 342] on link "Apple iCal" at bounding box center [640, 344] width 119 height 24
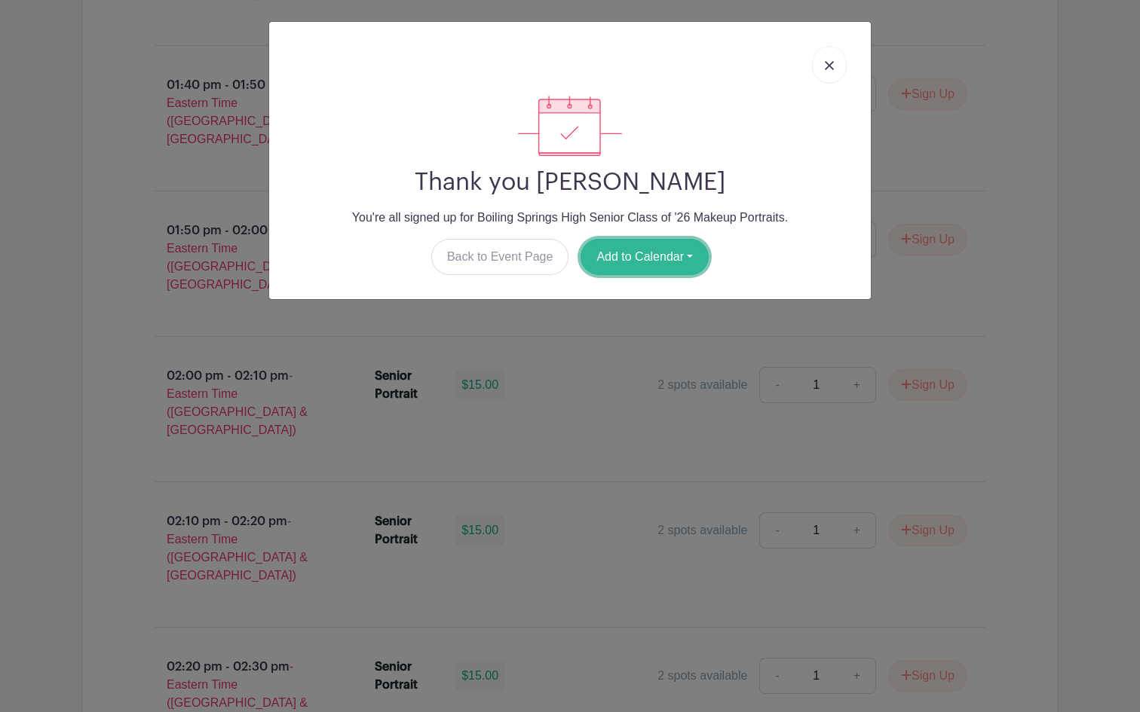
click at [659, 262] on button "Add to Calendar" at bounding box center [644, 257] width 128 height 36
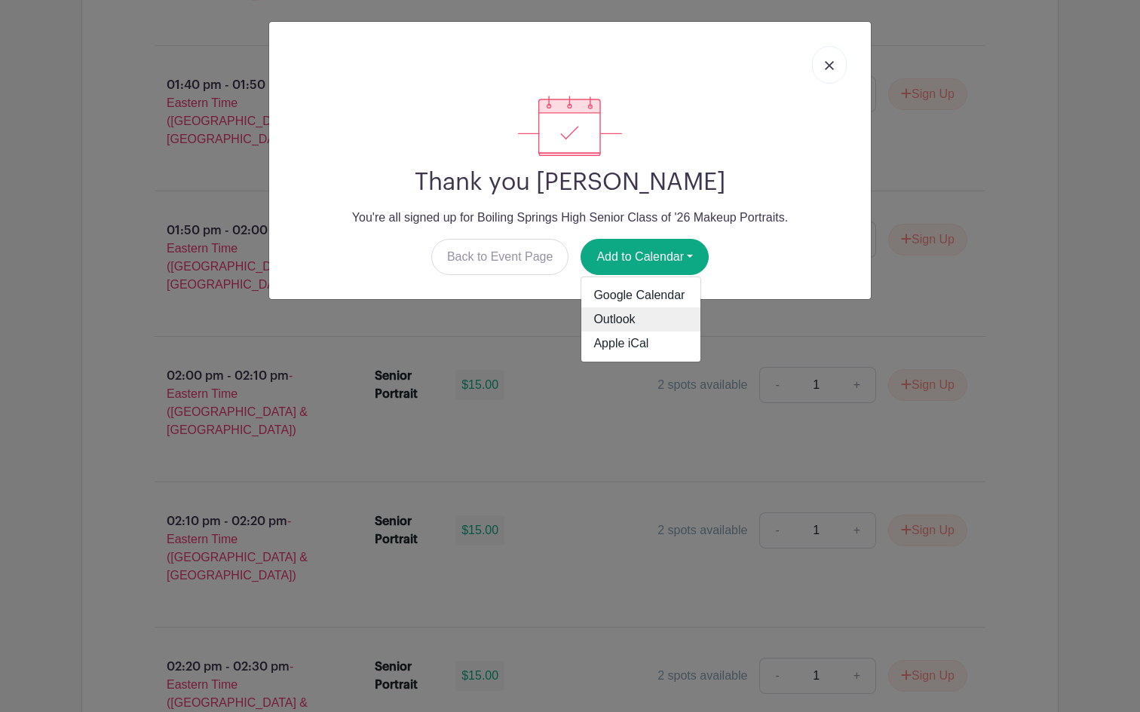
click at [645, 315] on link "Outlook" at bounding box center [640, 320] width 119 height 24
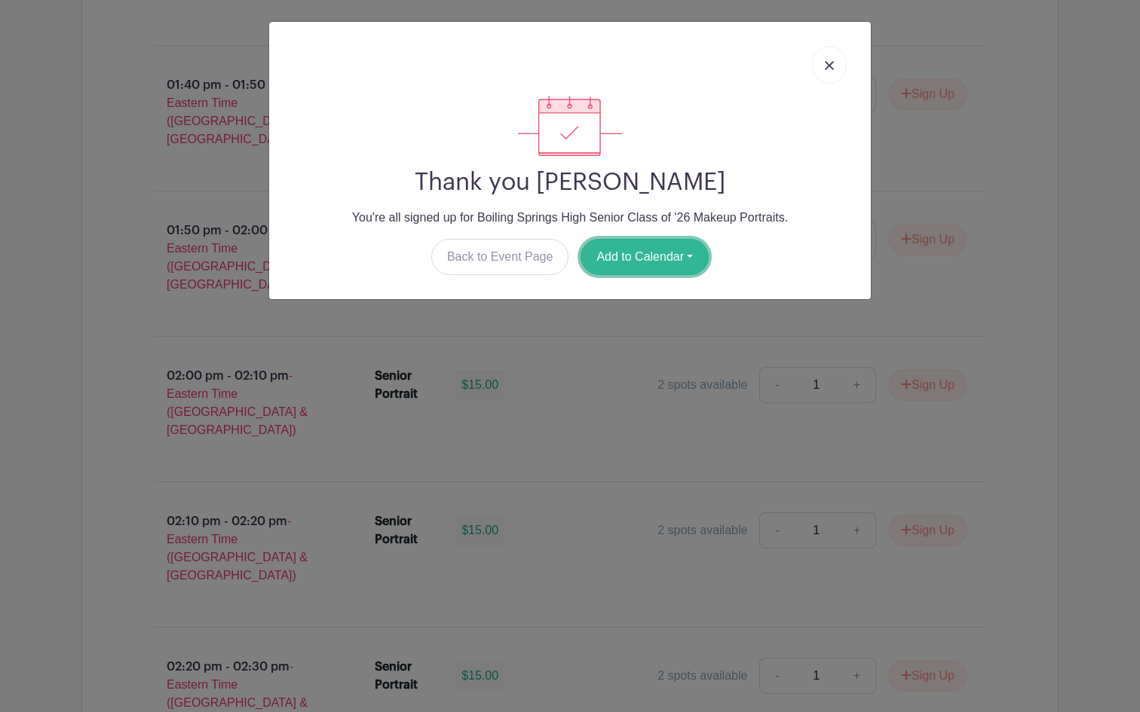
click at [623, 252] on button "Add to Calendar" at bounding box center [644, 257] width 128 height 36
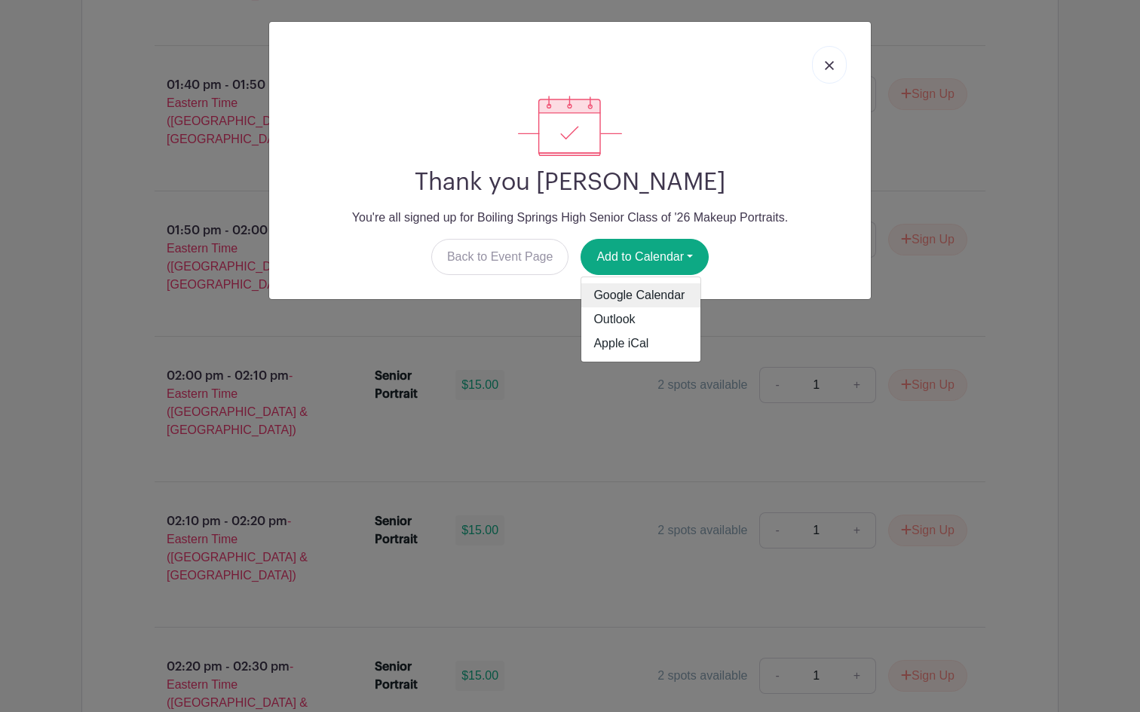
click at [629, 291] on link "Google Calendar" at bounding box center [640, 295] width 119 height 24
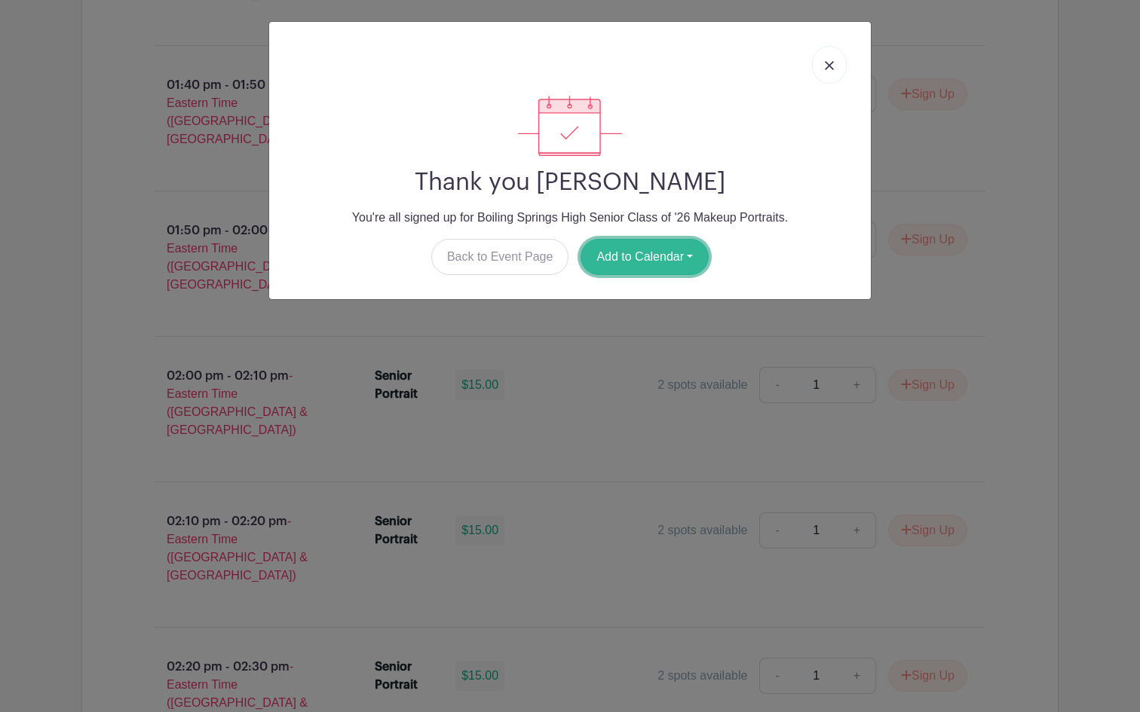
click at [640, 274] on button "Add to Calendar" at bounding box center [644, 257] width 128 height 36
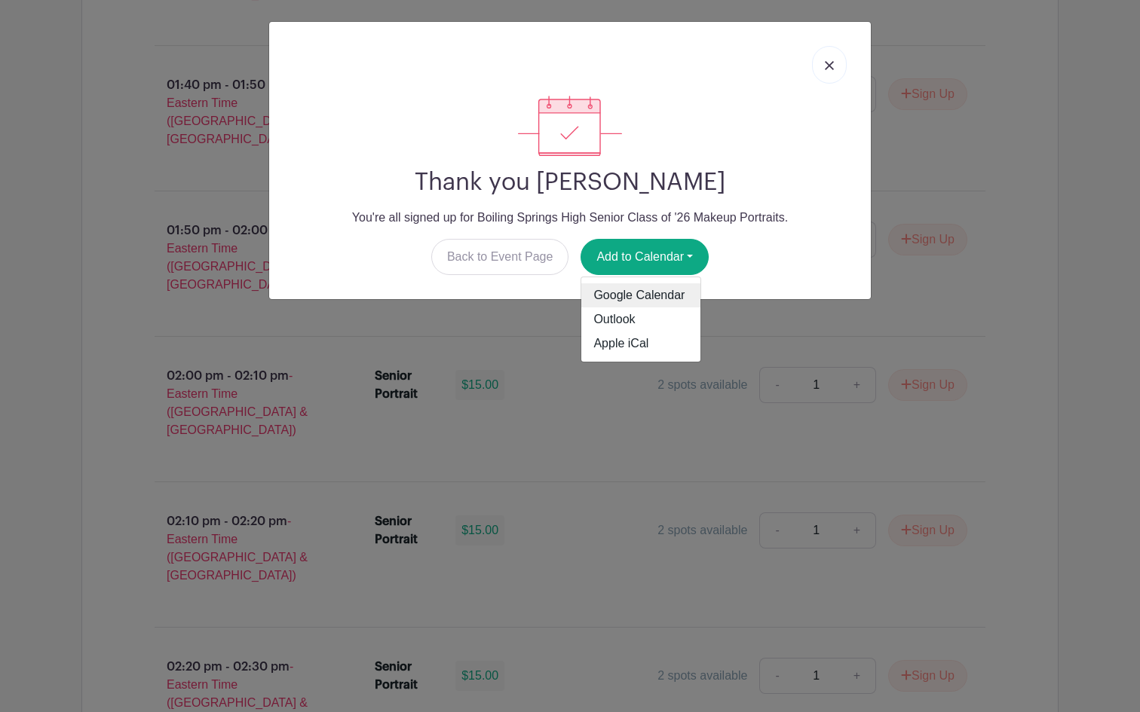
click at [641, 294] on link "Google Calendar" at bounding box center [640, 295] width 119 height 24
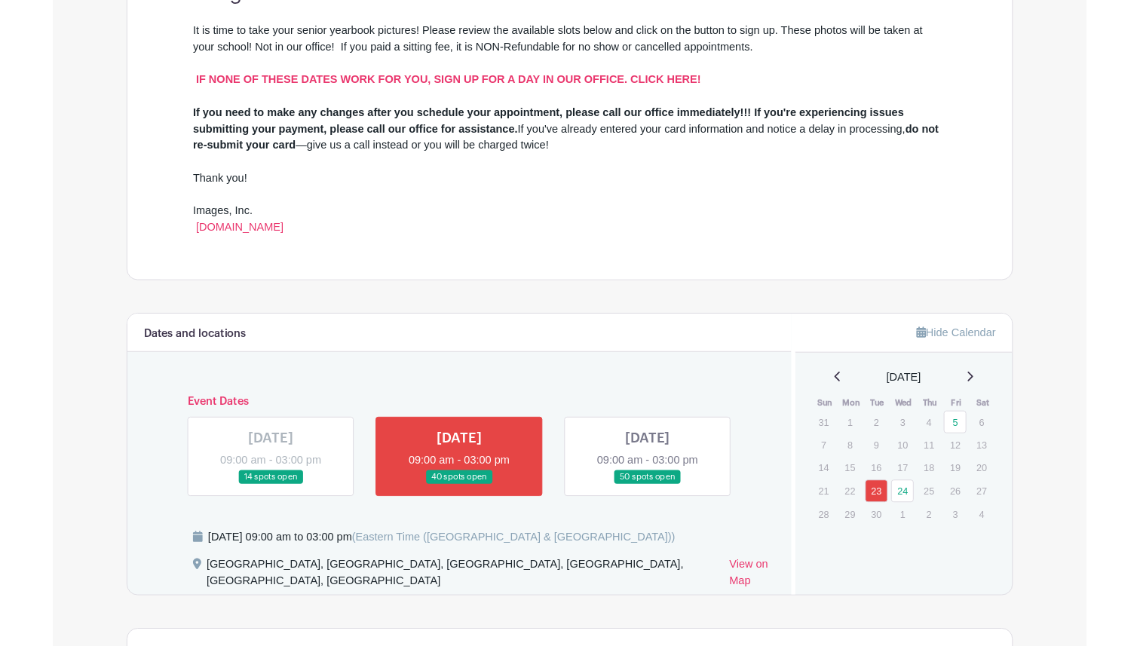
scroll to position [559, 0]
